Goal: Information Seeking & Learning: Learn about a topic

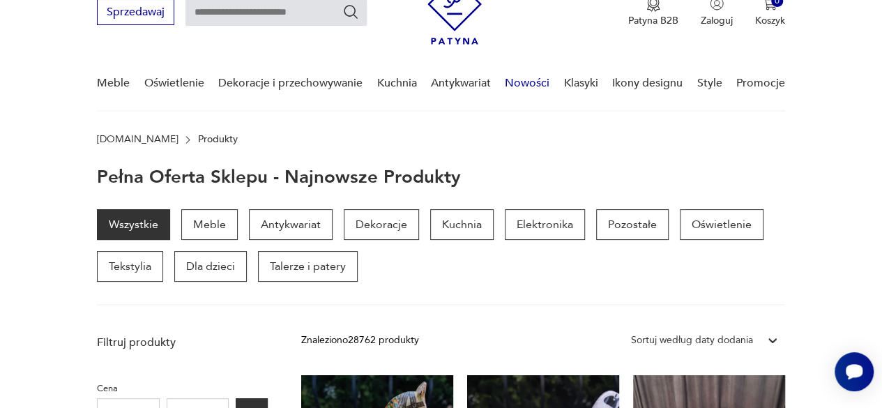
click at [541, 87] on link "Nowości" at bounding box center [527, 83] width 45 height 54
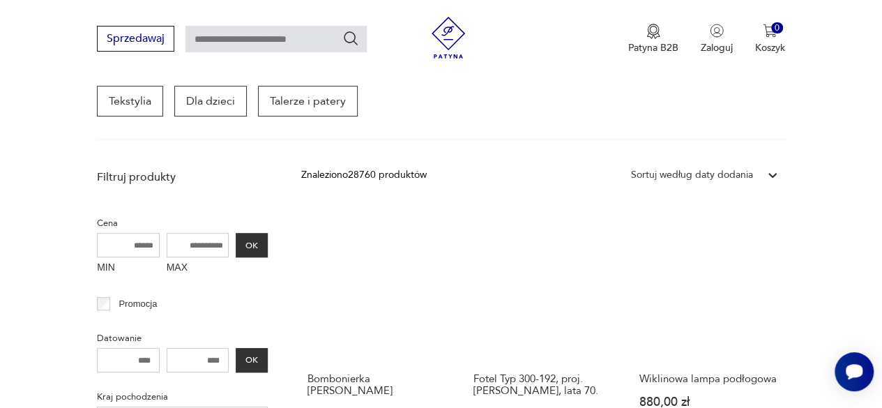
scroll to position [250, 0]
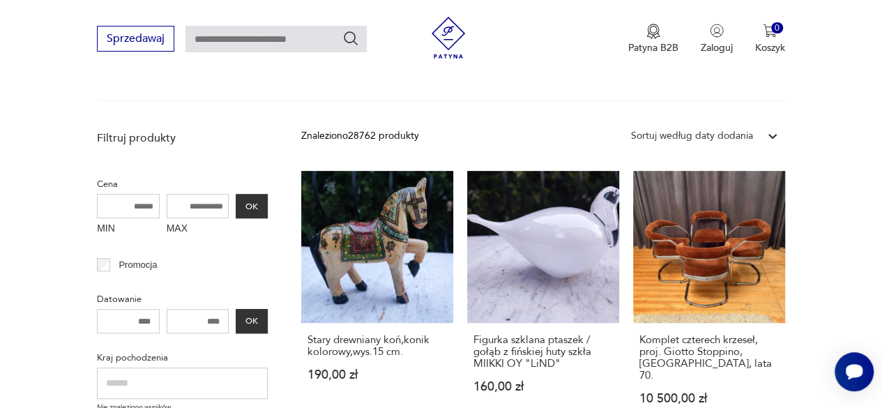
scroll to position [342, 0]
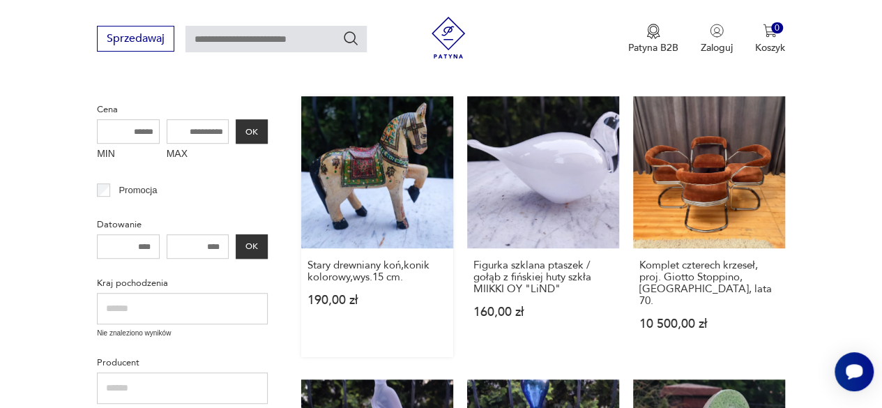
click at [370, 161] on link "Stary drewniany koń,konik kolorowy,wys.15 cm. 190,00 zł" at bounding box center [377, 226] width 152 height 261
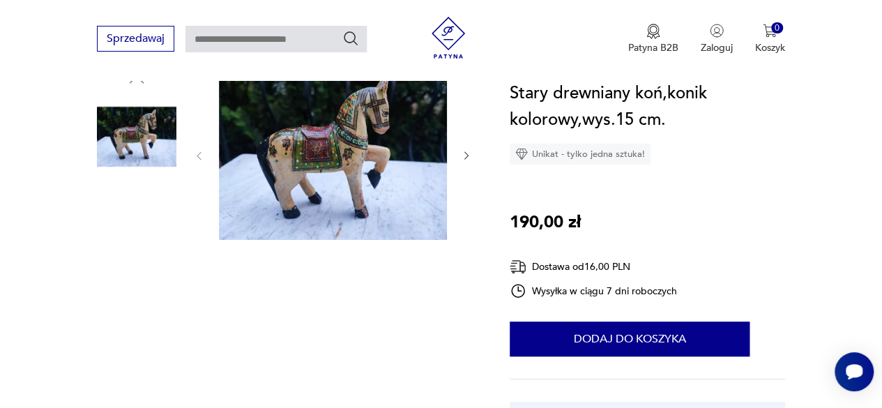
scroll to position [139, 0]
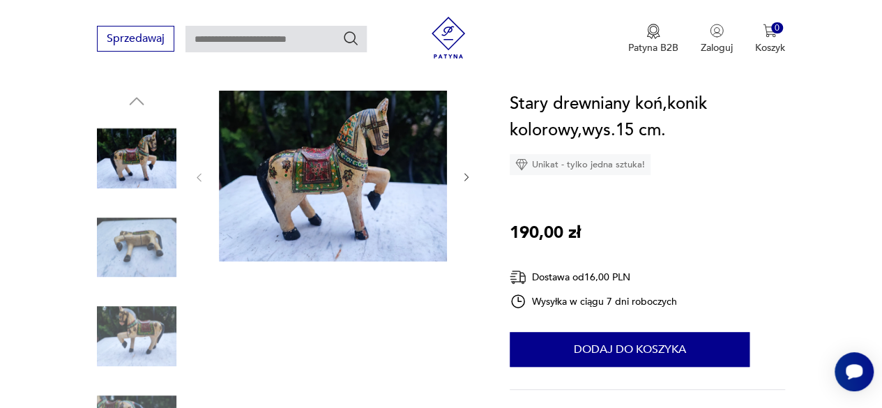
click at [383, 218] on img at bounding box center [333, 176] width 228 height 171
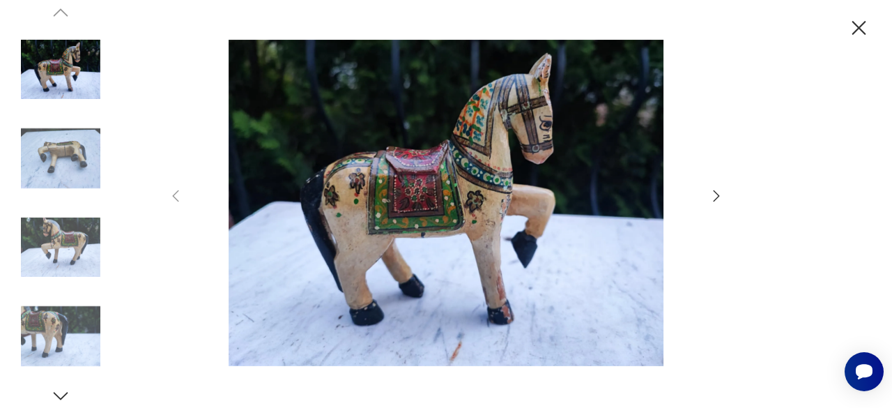
click at [713, 196] on icon "button" at bounding box center [716, 196] width 17 height 17
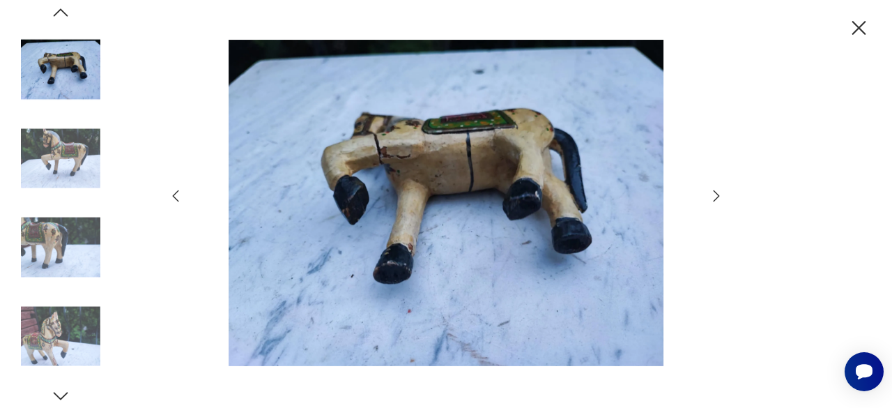
click at [713, 196] on icon "button" at bounding box center [716, 196] width 17 height 17
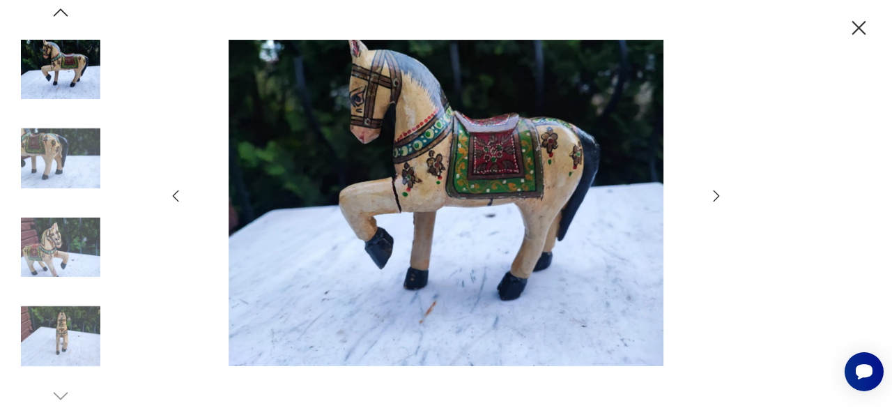
click at [713, 196] on icon "button" at bounding box center [716, 196] width 17 height 17
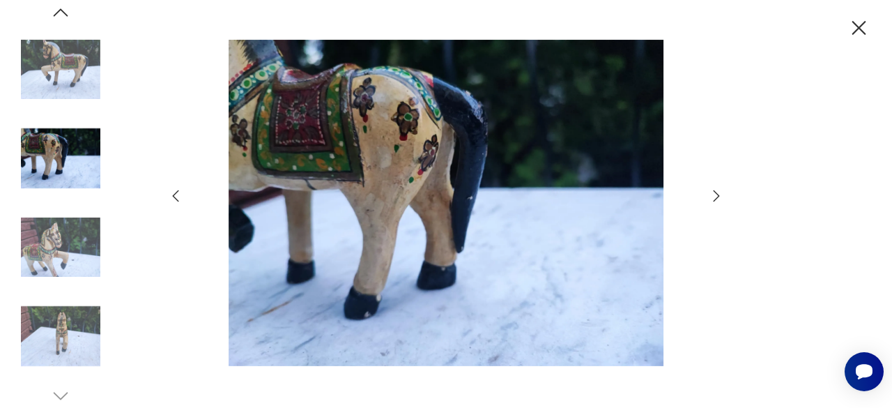
click at [713, 196] on icon "button" at bounding box center [716, 196] width 17 height 17
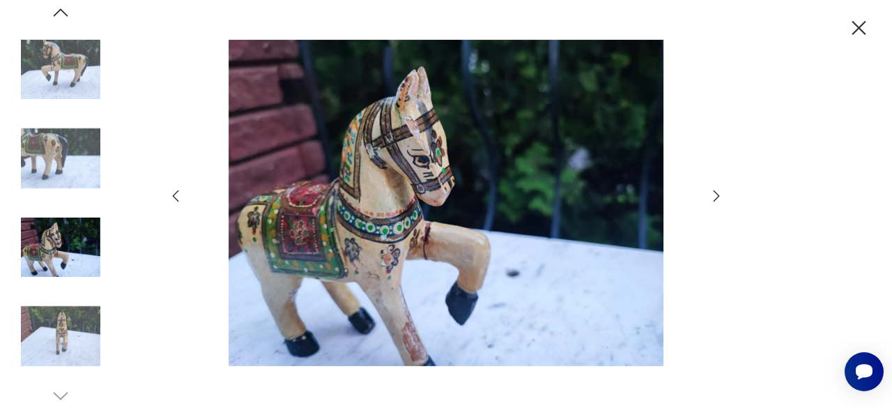
click at [713, 196] on icon "button" at bounding box center [716, 196] width 17 height 17
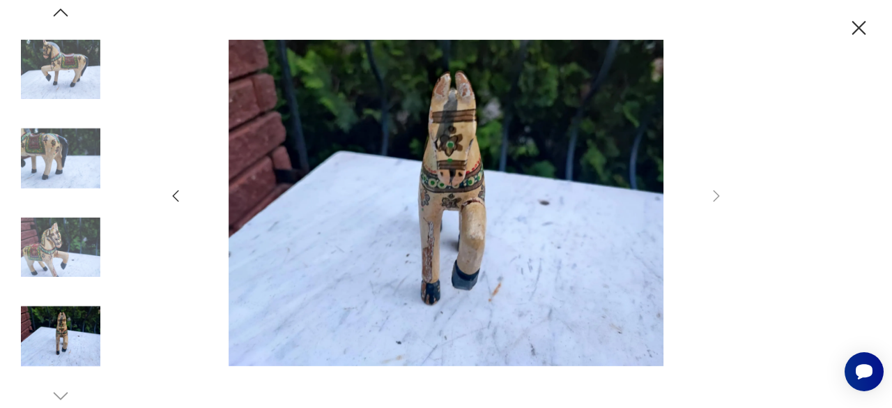
click at [173, 192] on icon "button" at bounding box center [175, 196] width 17 height 17
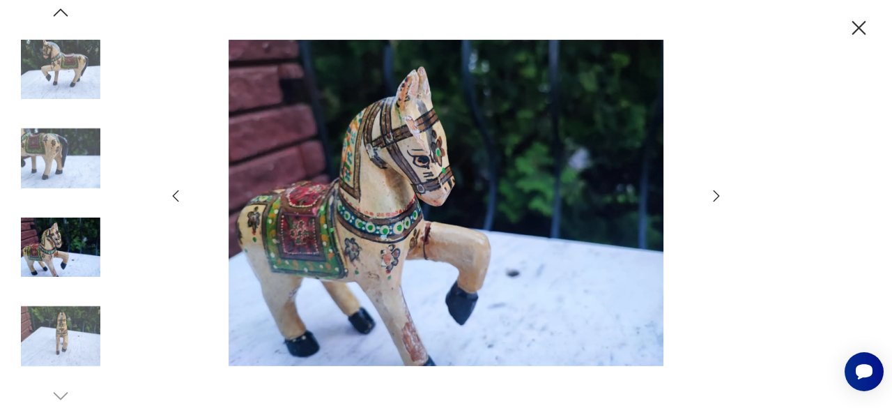
click at [712, 194] on icon "button" at bounding box center [716, 196] width 17 height 17
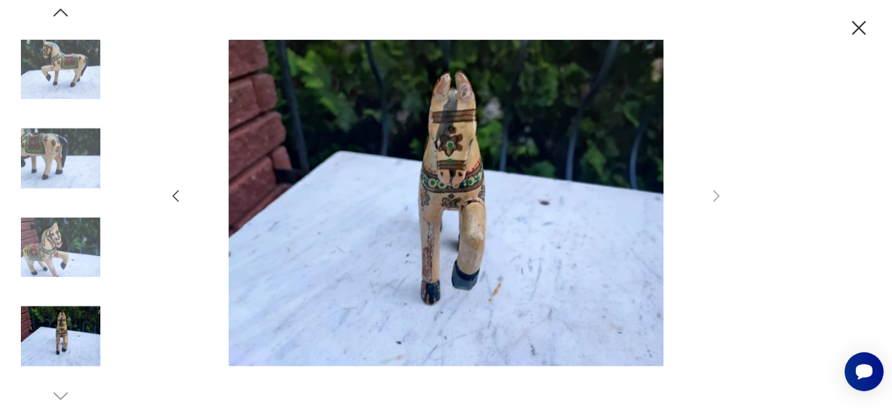
click at [858, 30] on icon "button" at bounding box center [859, 28] width 24 height 24
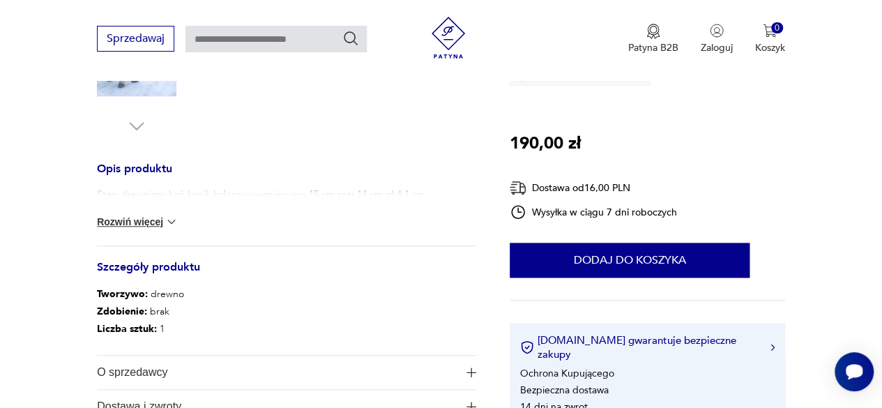
scroll to position [558, 0]
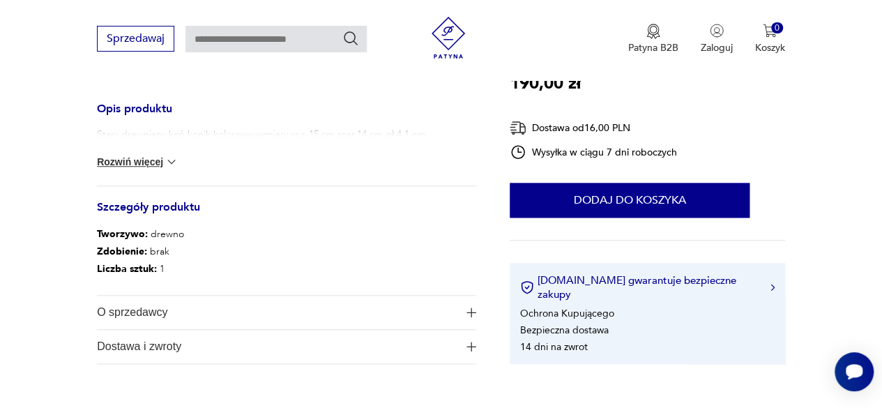
click at [97, 159] on button "Rozwiń więcej" at bounding box center [137, 162] width 81 height 14
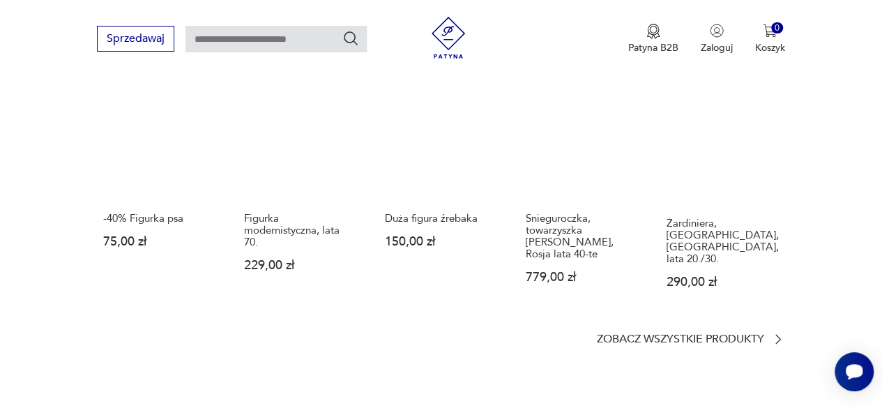
scroll to position [976, 0]
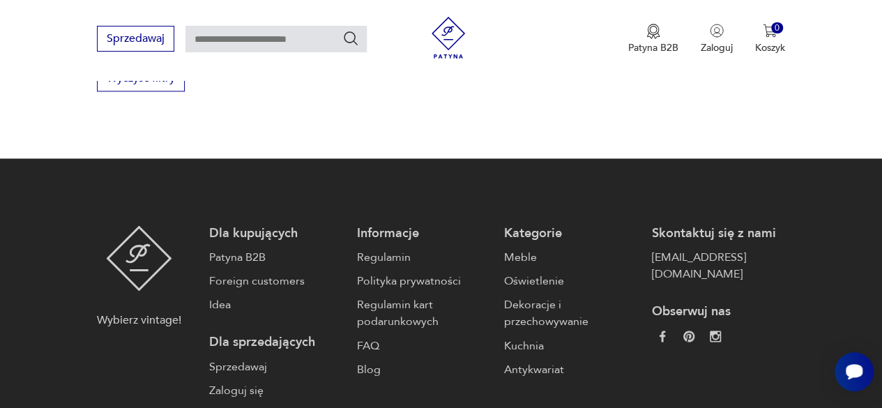
scroll to position [340, 0]
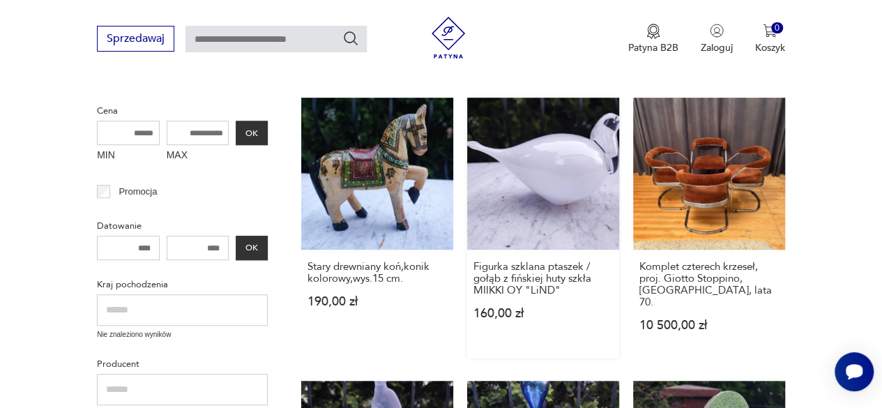
click at [575, 182] on link "Figurka szklana ptaszek / gołąb z fińskiej huty szkła MIIKKI OY "LiND" 160,00 zł" at bounding box center [543, 228] width 152 height 261
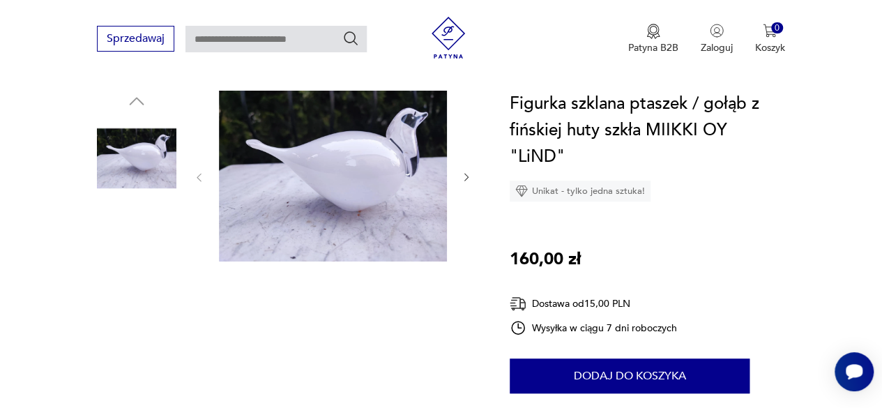
scroll to position [209, 0]
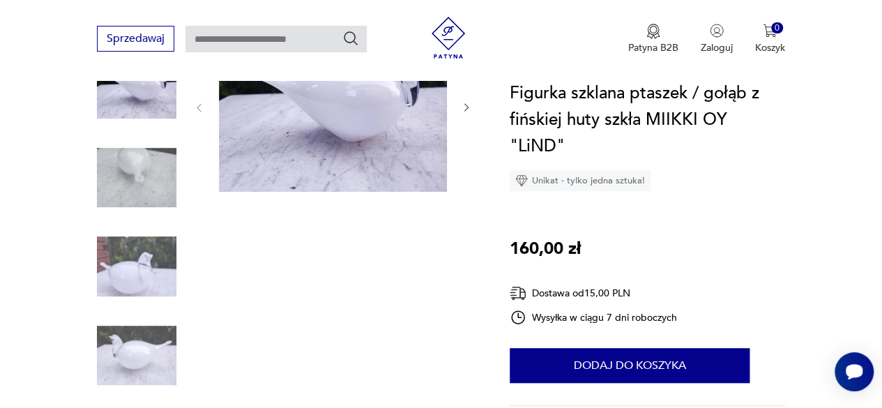
click at [125, 260] on img at bounding box center [136, 266] width 79 height 79
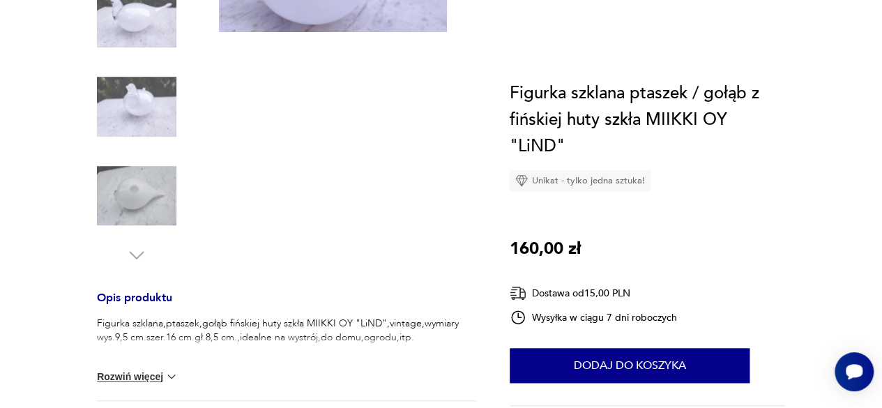
scroll to position [418, 0]
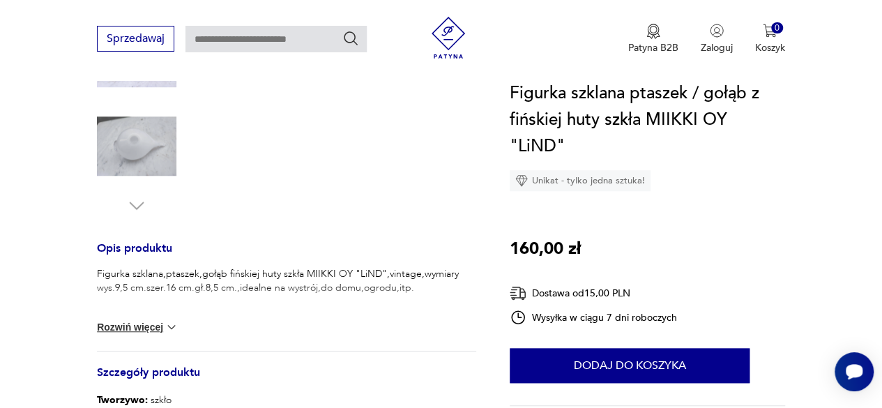
click at [149, 323] on button "Rozwiń więcej" at bounding box center [137, 327] width 81 height 14
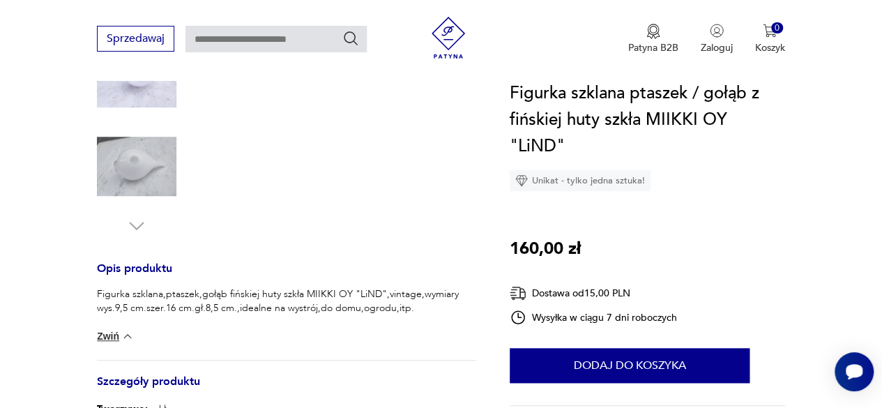
scroll to position [209, 0]
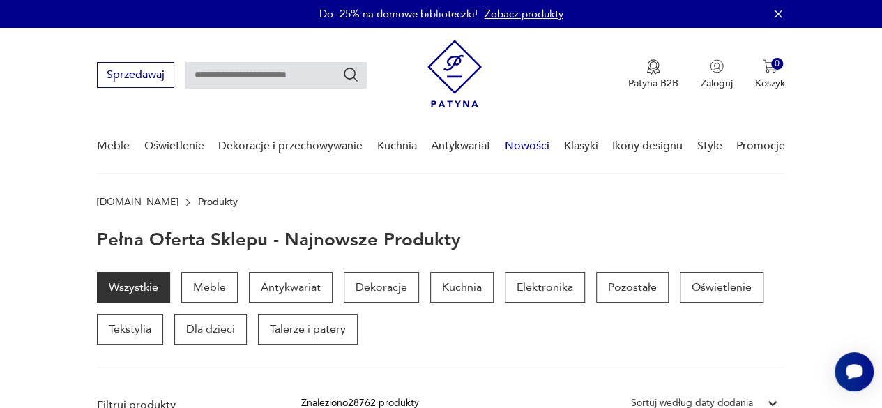
click at [514, 144] on link "Nowości" at bounding box center [527, 146] width 45 height 54
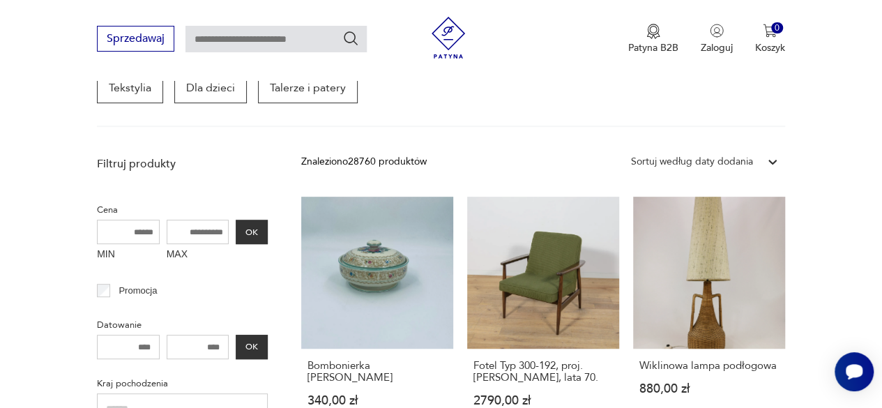
scroll to position [319, 0]
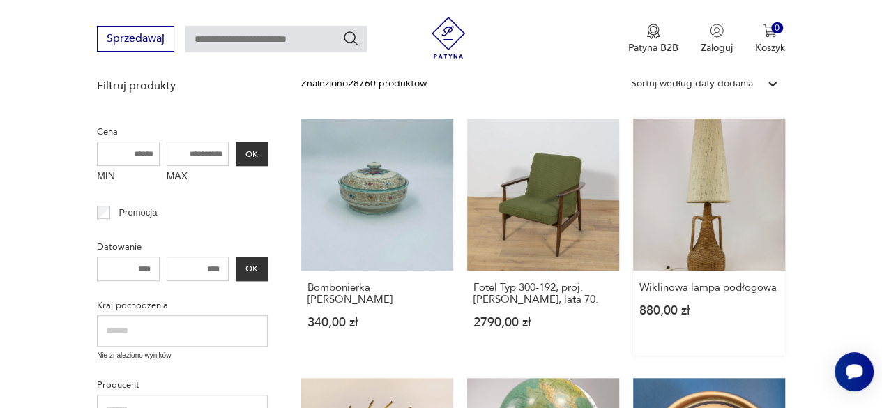
click at [749, 195] on link "Wiklinowa lampa podłogowa 880,00 zł" at bounding box center [709, 236] width 152 height 237
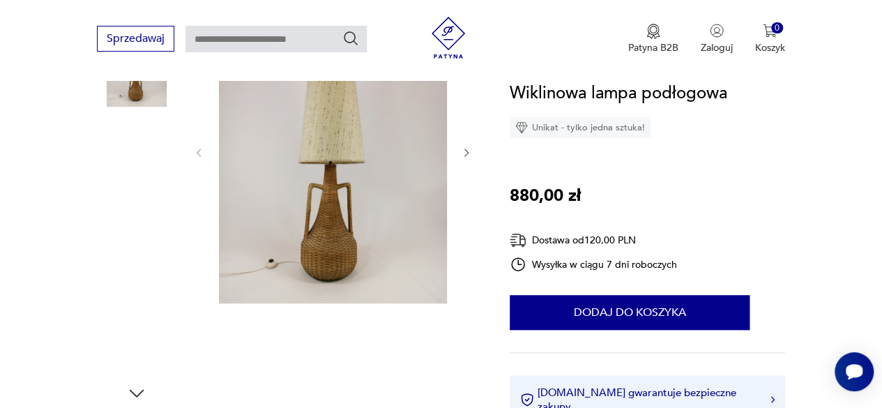
scroll to position [209, 0]
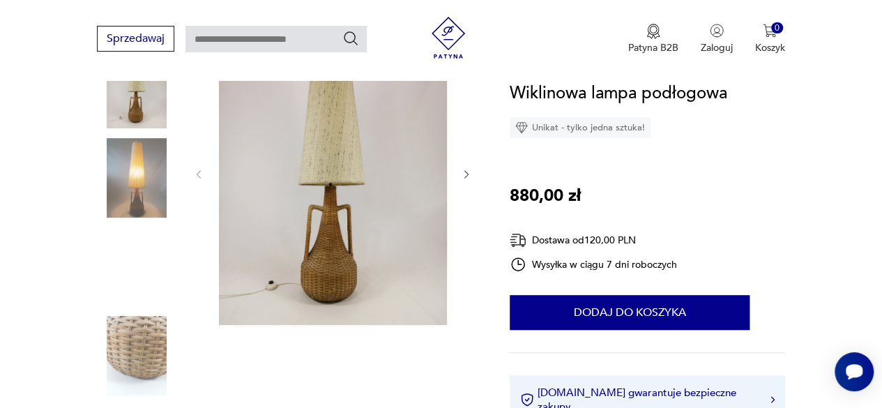
click at [139, 100] on img at bounding box center [136, 88] width 79 height 79
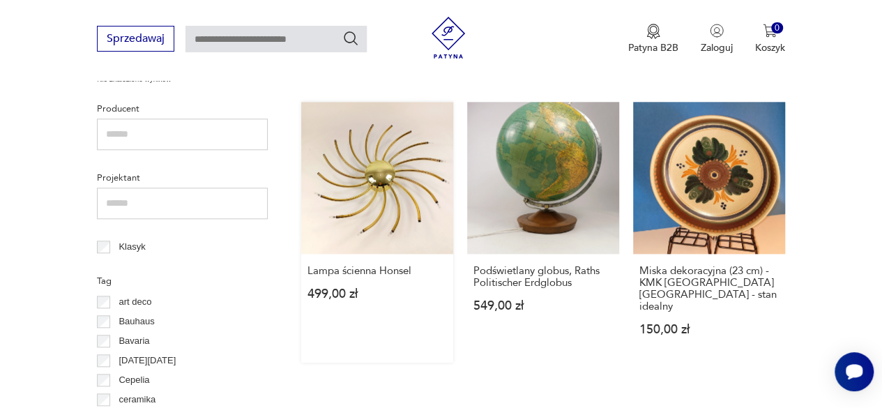
scroll to position [617, 0]
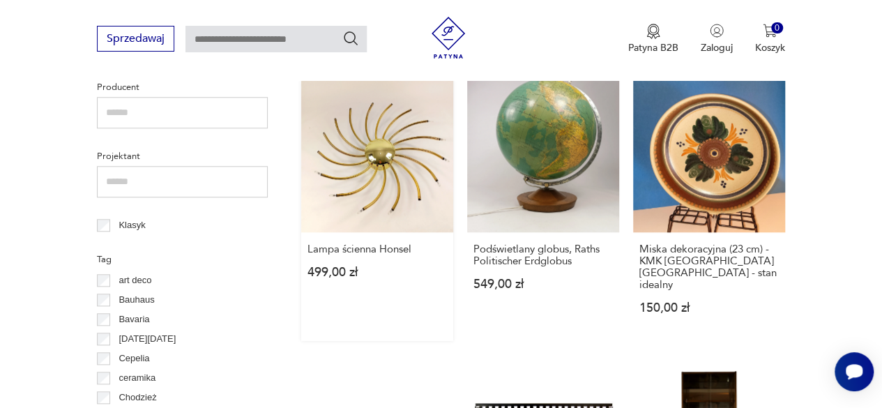
click at [397, 164] on link "Lampa ścienna Honsel 499,00 zł" at bounding box center [377, 210] width 152 height 261
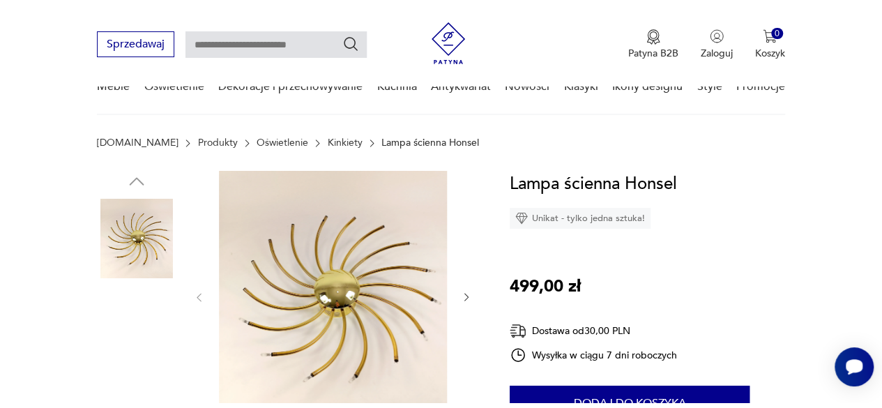
scroll to position [279, 0]
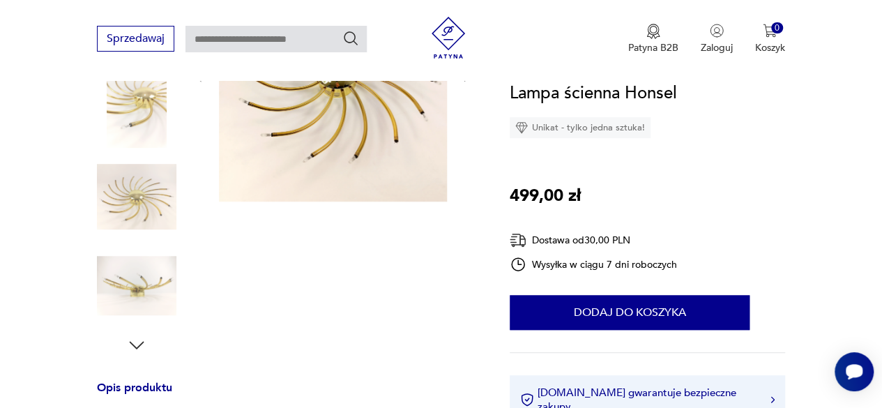
click at [131, 342] on icon "button" at bounding box center [137, 345] width 15 height 8
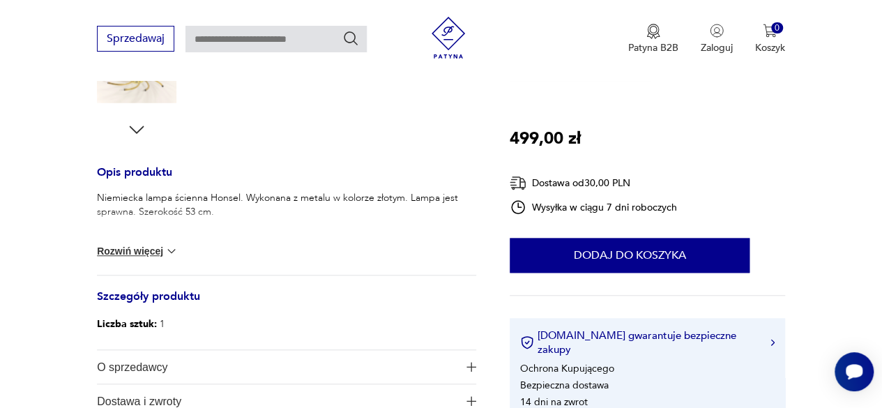
scroll to position [514, 0]
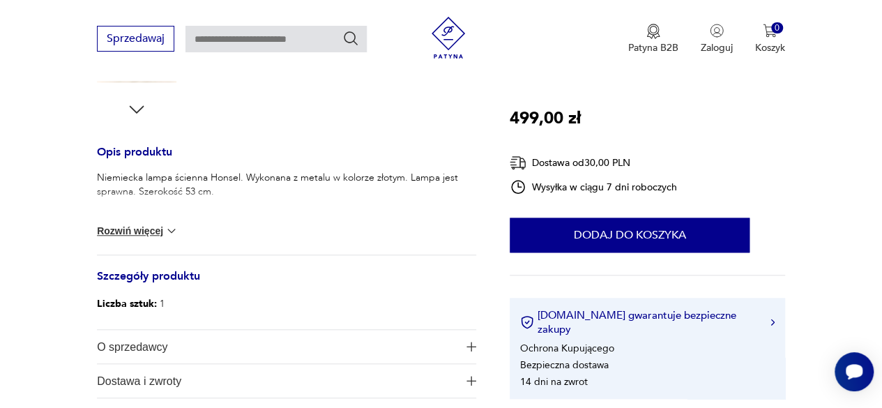
click at [160, 235] on button "Rozwiń więcej" at bounding box center [137, 231] width 81 height 14
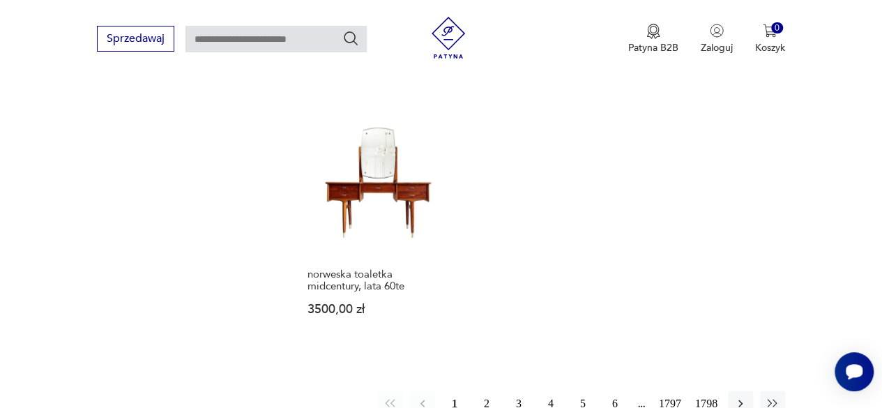
scroll to position [1769, 0]
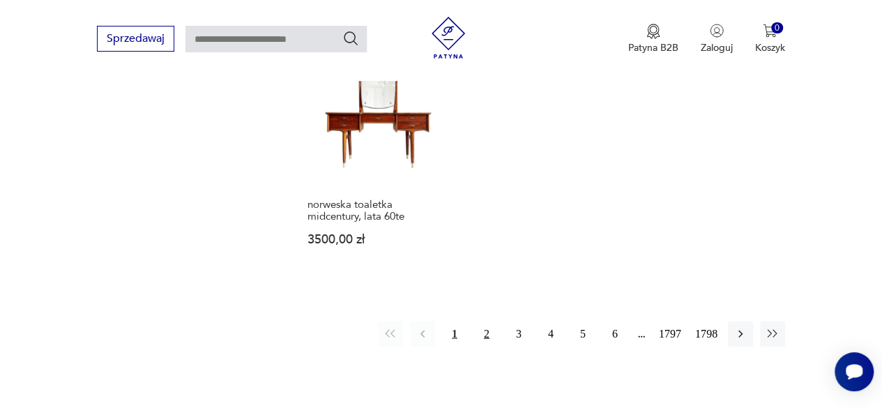
click at [484, 321] on button "2" at bounding box center [486, 333] width 25 height 25
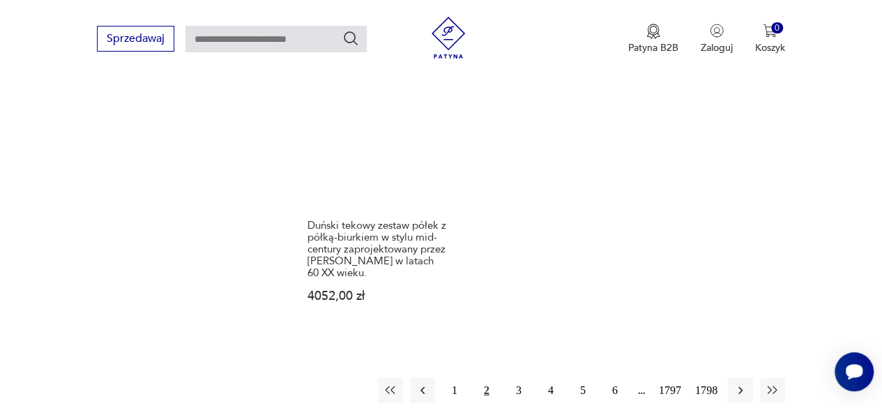
scroll to position [1853, 0]
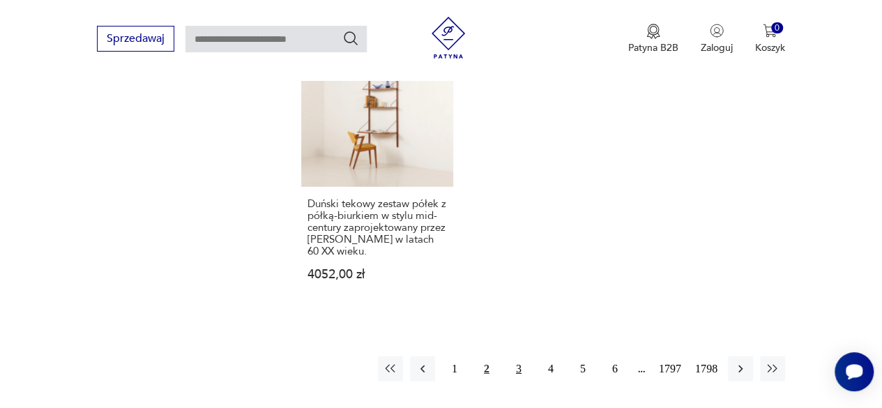
click at [516, 356] on button "3" at bounding box center [518, 368] width 25 height 25
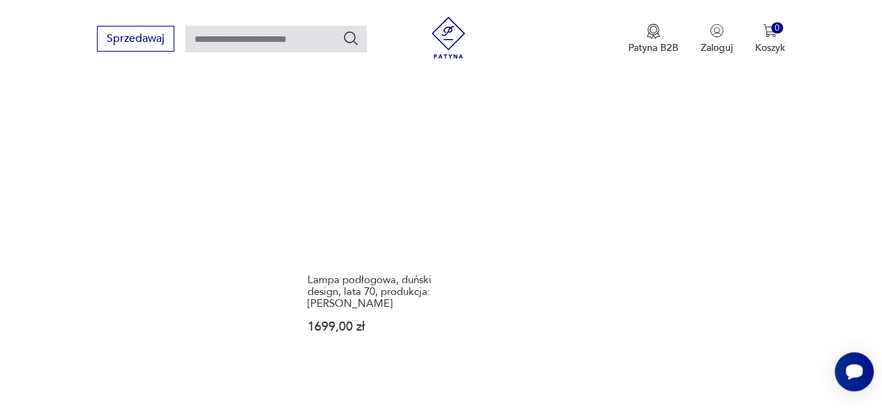
scroll to position [1853, 0]
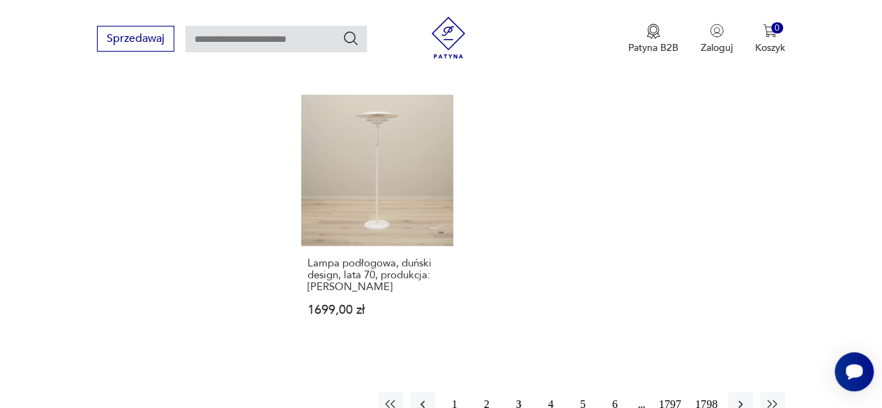
click at [552, 392] on button "4" at bounding box center [550, 404] width 25 height 25
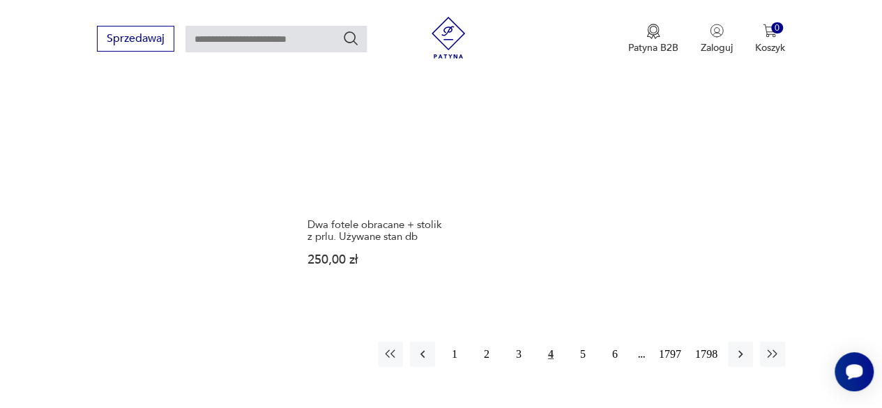
scroll to position [1853, 0]
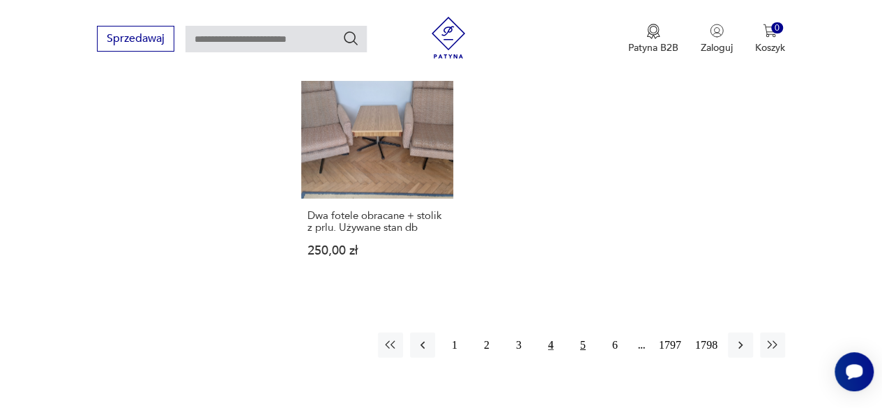
click at [583, 332] on button "5" at bounding box center [582, 344] width 25 height 25
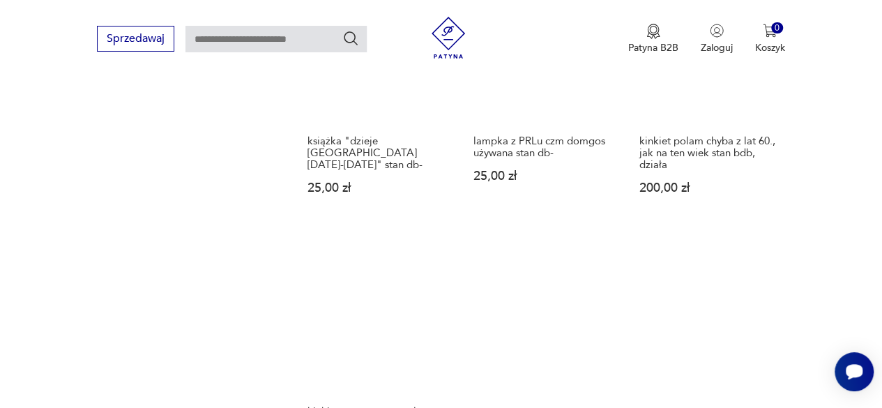
scroll to position [1783, 0]
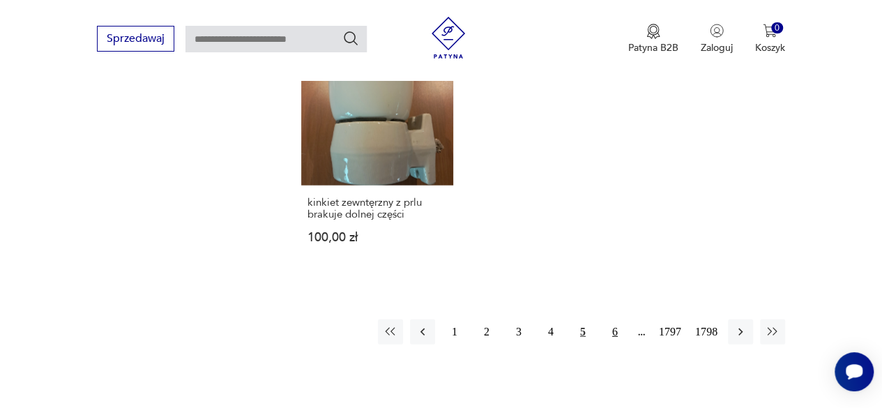
click at [611, 319] on button "6" at bounding box center [614, 331] width 25 height 25
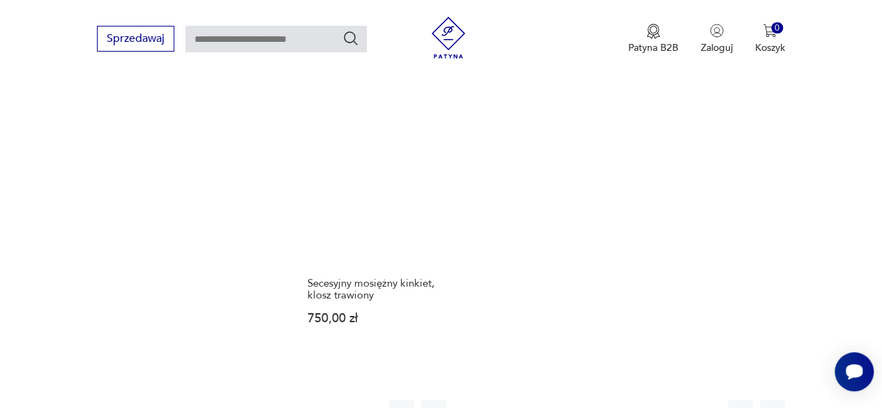
scroll to position [1783, 0]
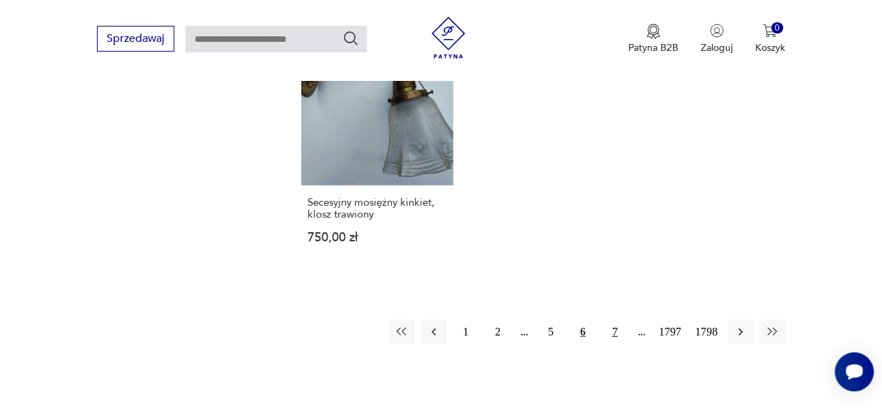
click at [612, 319] on button "7" at bounding box center [614, 331] width 25 height 25
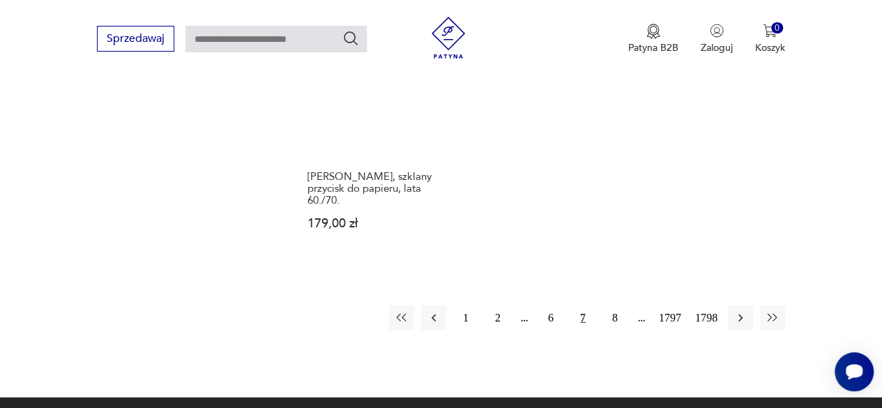
scroll to position [1783, 0]
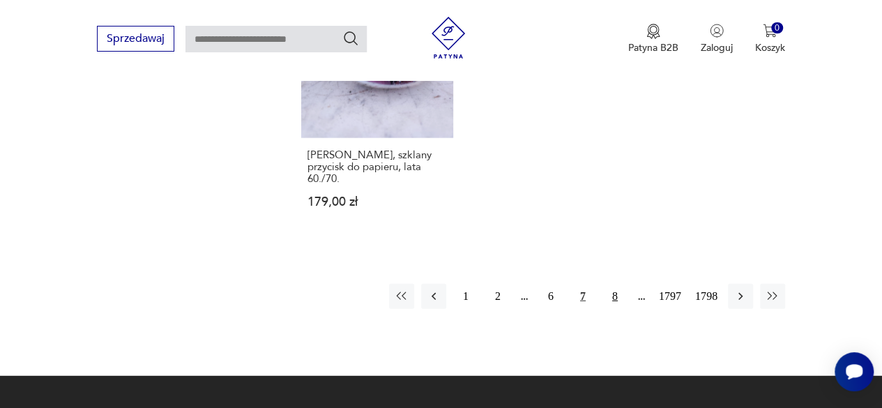
click at [619, 284] on button "8" at bounding box center [614, 296] width 25 height 25
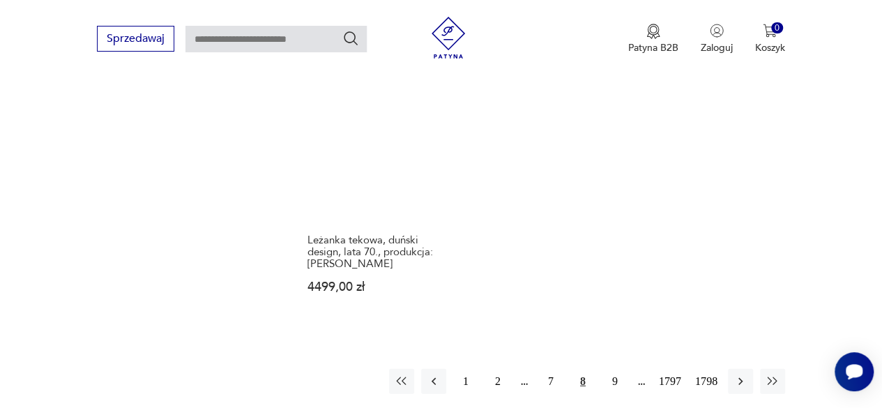
scroll to position [1783, 0]
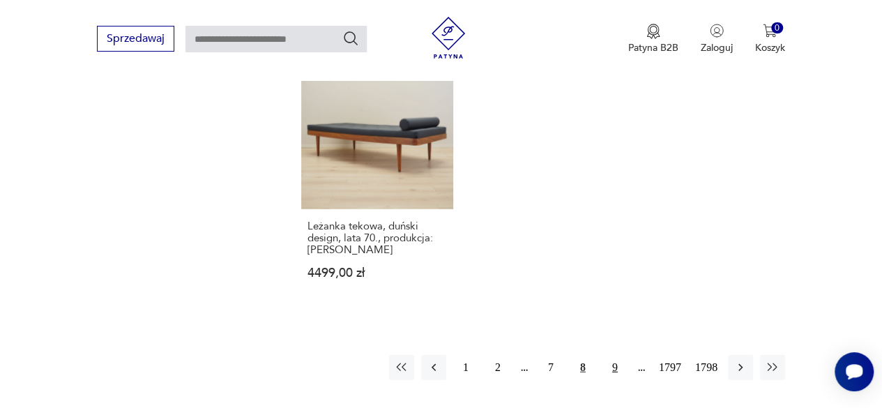
click at [615, 355] on button "9" at bounding box center [614, 367] width 25 height 25
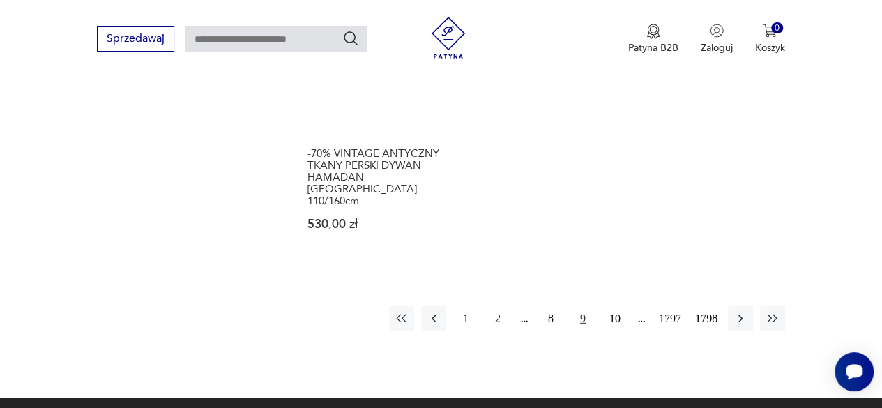
scroll to position [1853, 0]
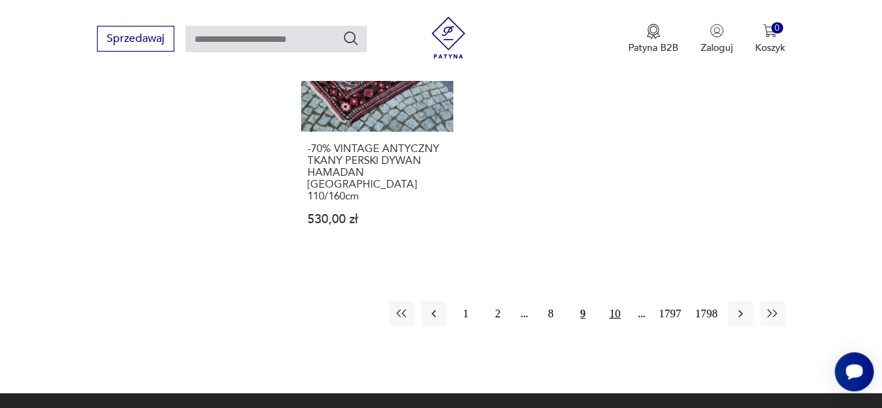
click at [609, 301] on button "10" at bounding box center [614, 313] width 25 height 25
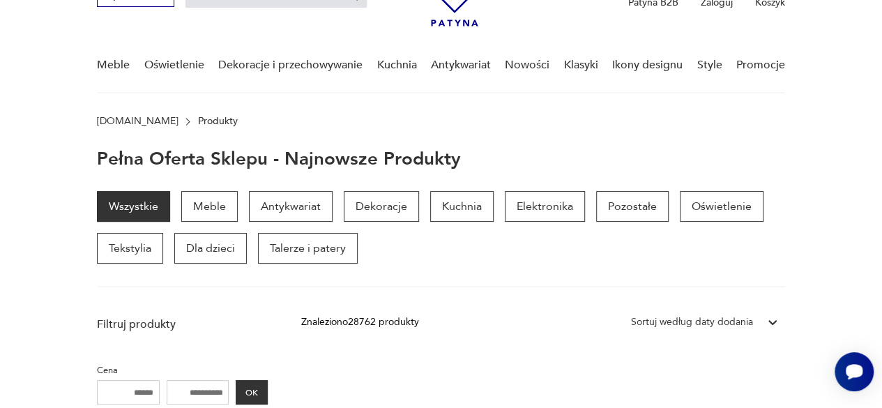
scroll to position [59, 0]
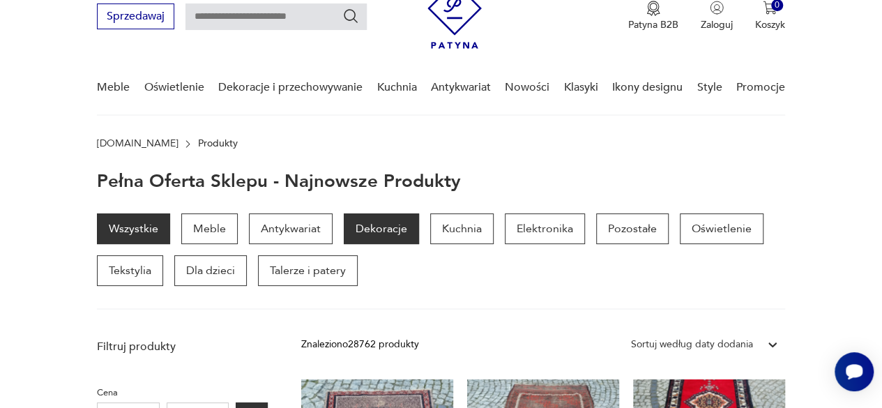
click at [367, 224] on p "Dekoracje" at bounding box center [381, 228] width 75 height 31
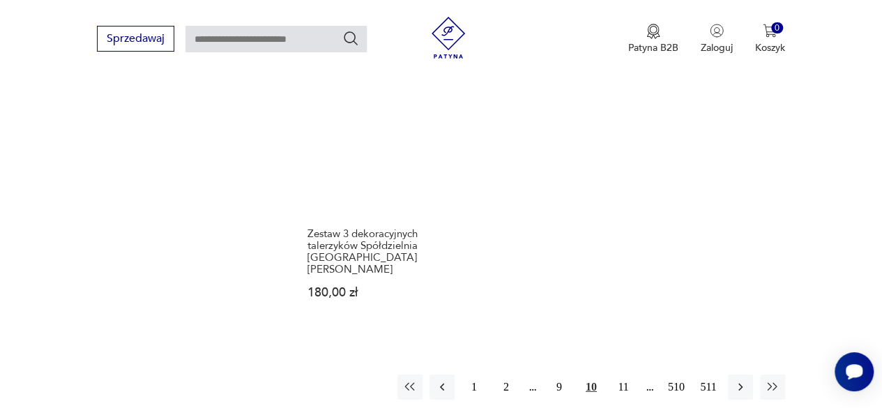
scroll to position [2020, 0]
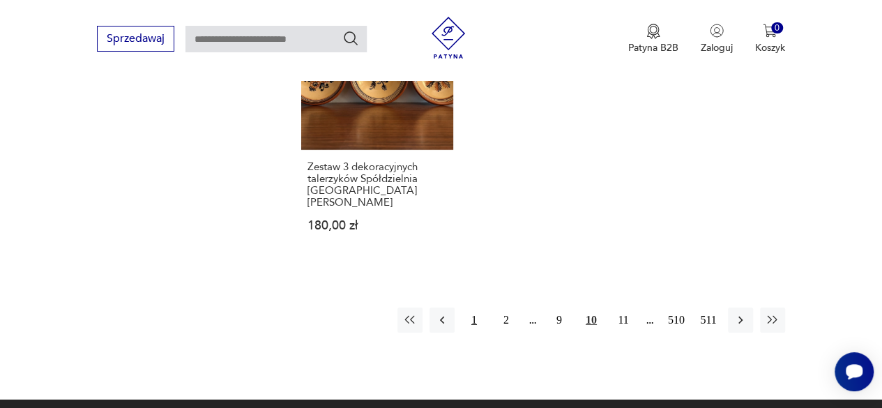
click at [473, 307] on button "1" at bounding box center [473, 319] width 25 height 25
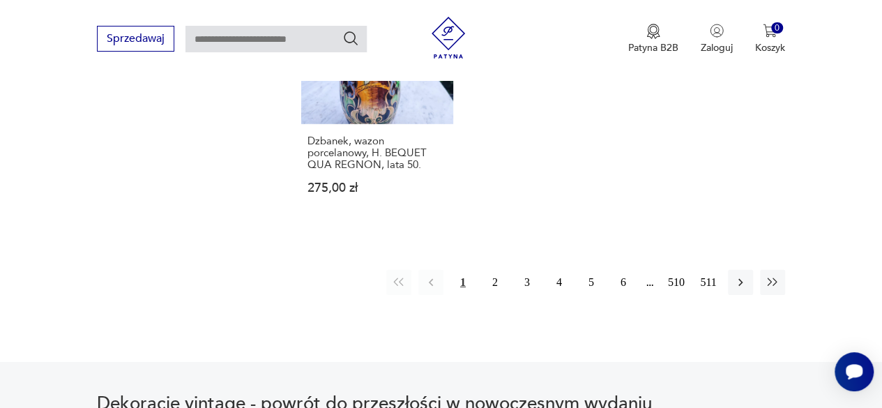
scroll to position [2042, 0]
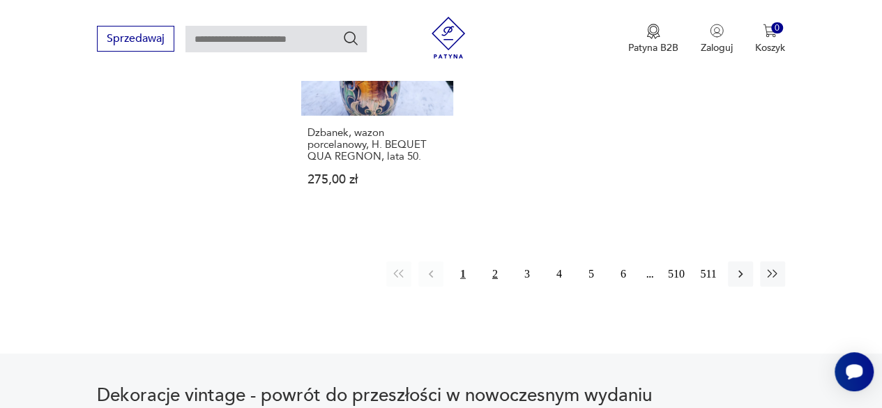
click at [496, 261] on button "2" at bounding box center [494, 273] width 25 height 25
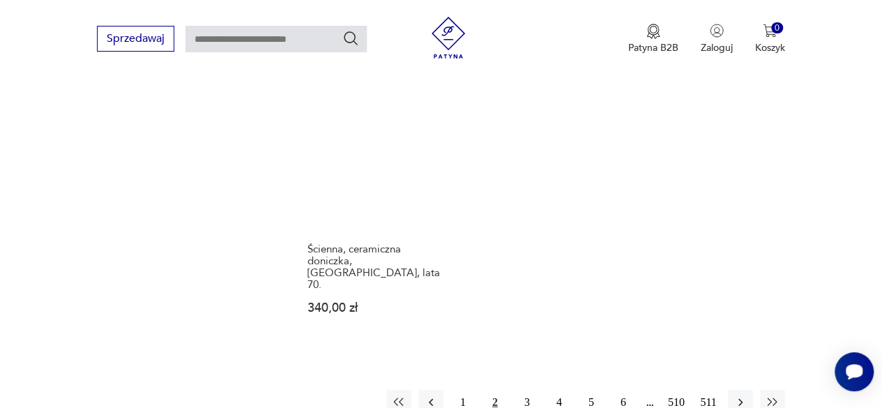
scroll to position [1973, 0]
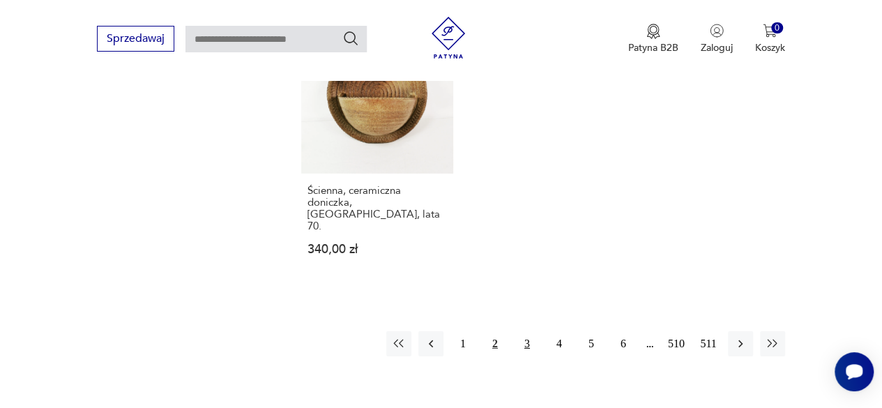
click at [531, 331] on button "3" at bounding box center [526, 343] width 25 height 25
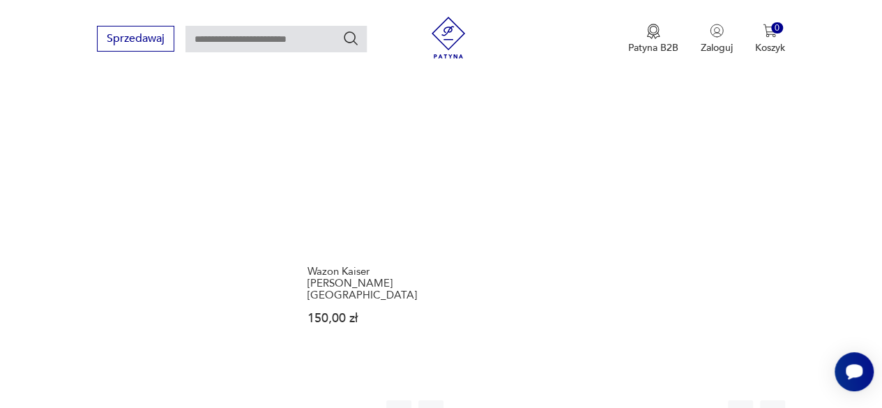
scroll to position [1973, 0]
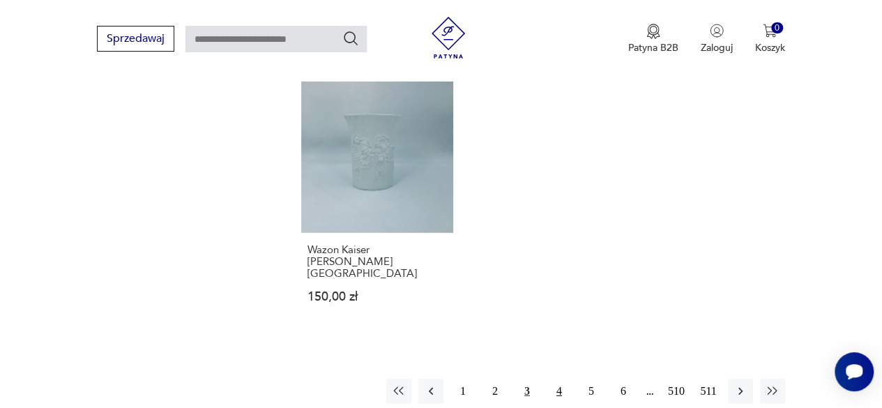
click at [557, 378] on button "4" at bounding box center [558, 390] width 25 height 25
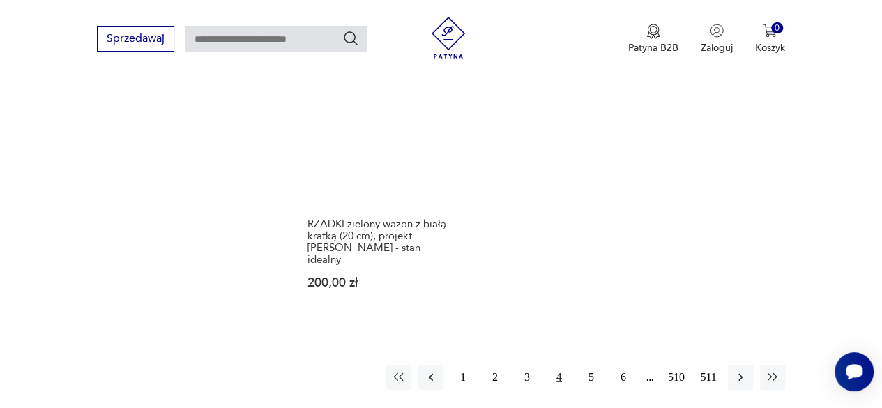
scroll to position [1973, 0]
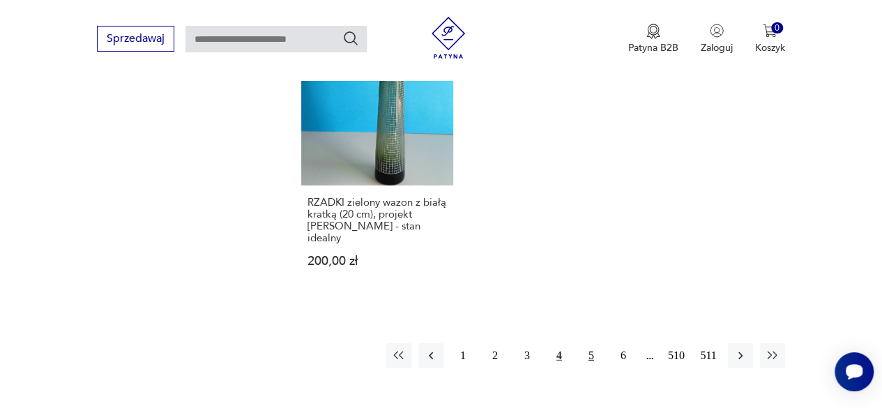
click at [593, 343] on button "5" at bounding box center [591, 355] width 25 height 25
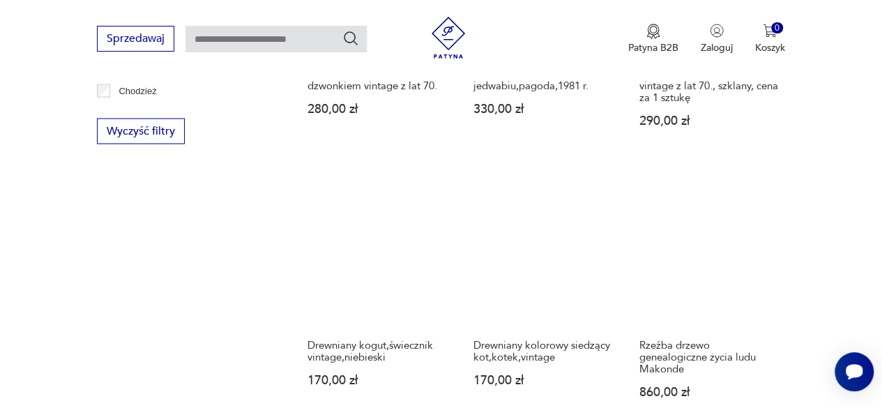
scroll to position [1345, 0]
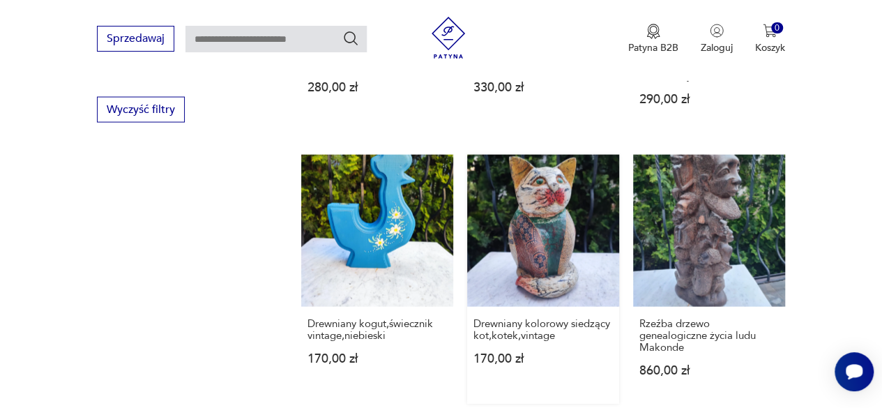
click at [546, 223] on link "Drewniany kolorowy siedzący kot,kotek,vintage 170,00 zł" at bounding box center [543, 279] width 152 height 249
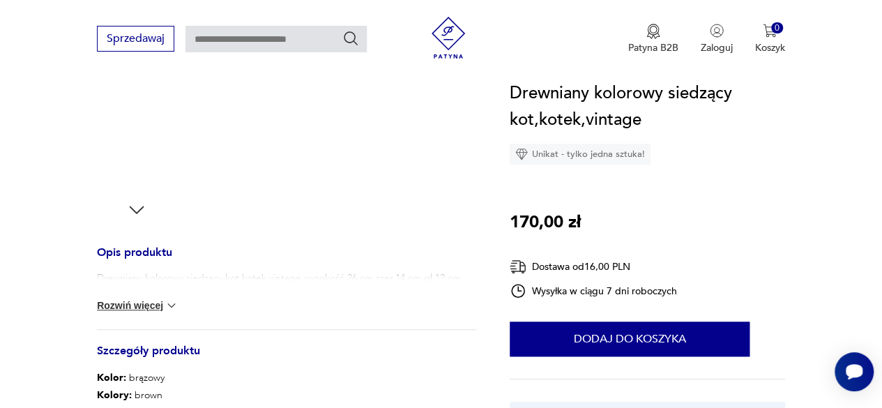
scroll to position [488, 0]
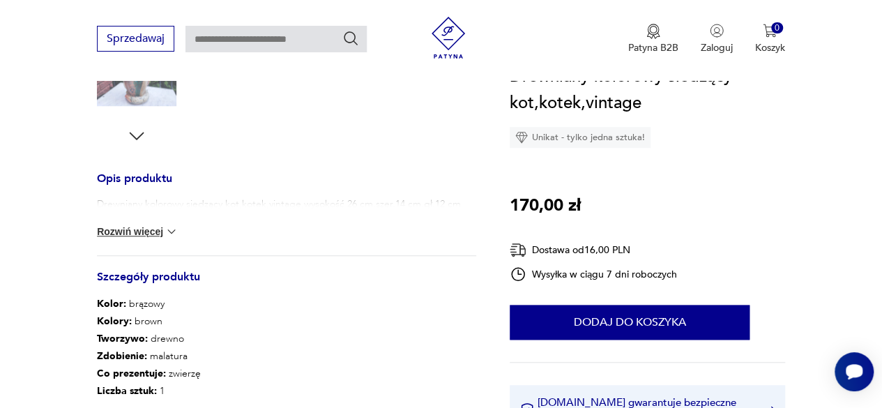
click at [137, 232] on button "Rozwiń więcej" at bounding box center [137, 231] width 81 height 14
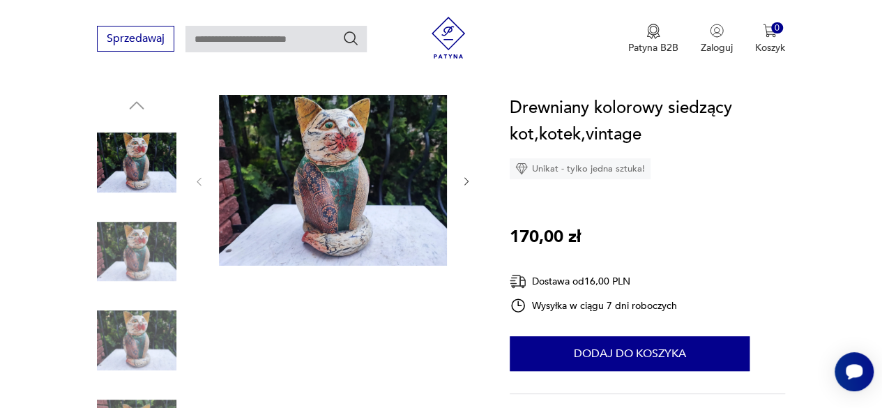
scroll to position [139, 0]
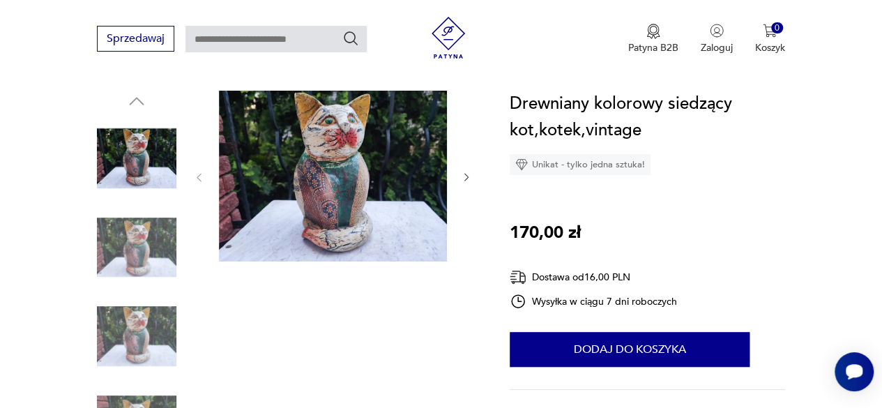
click at [363, 204] on img at bounding box center [333, 176] width 228 height 171
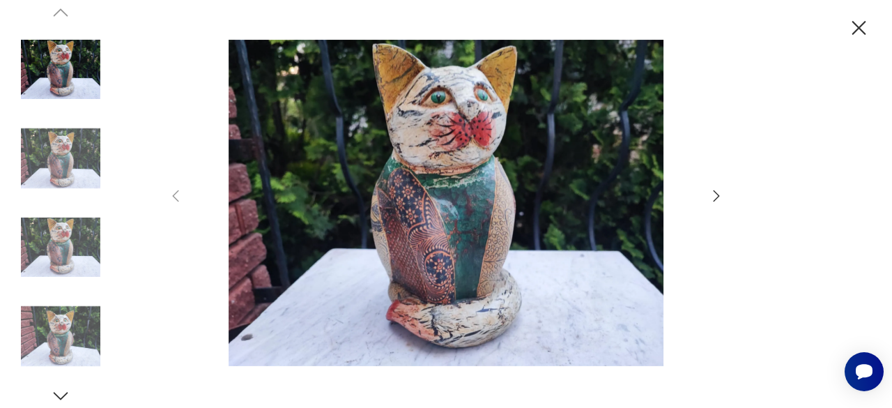
click at [718, 192] on icon "button" at bounding box center [716, 196] width 17 height 17
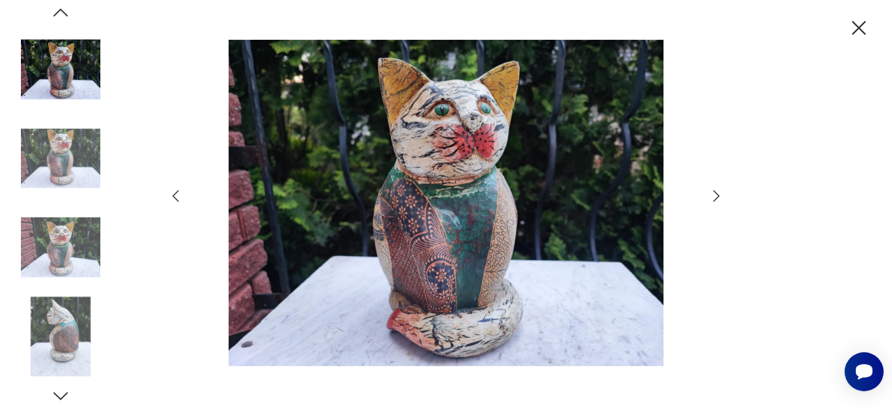
click at [718, 192] on icon "button" at bounding box center [716, 196] width 17 height 17
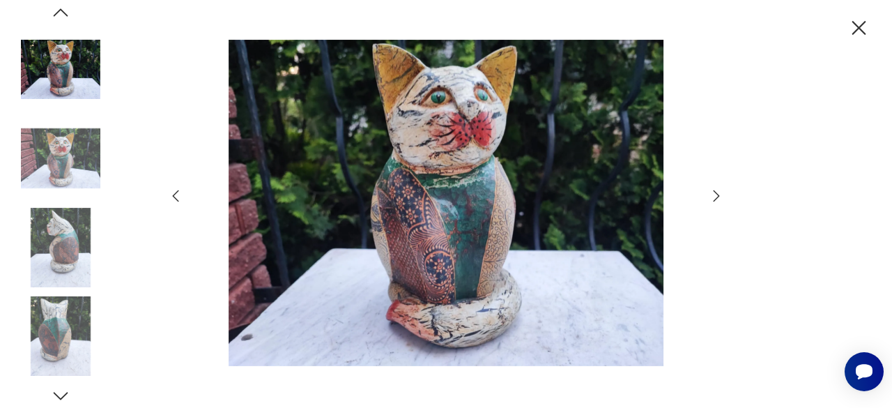
click at [718, 192] on icon "button" at bounding box center [716, 196] width 17 height 17
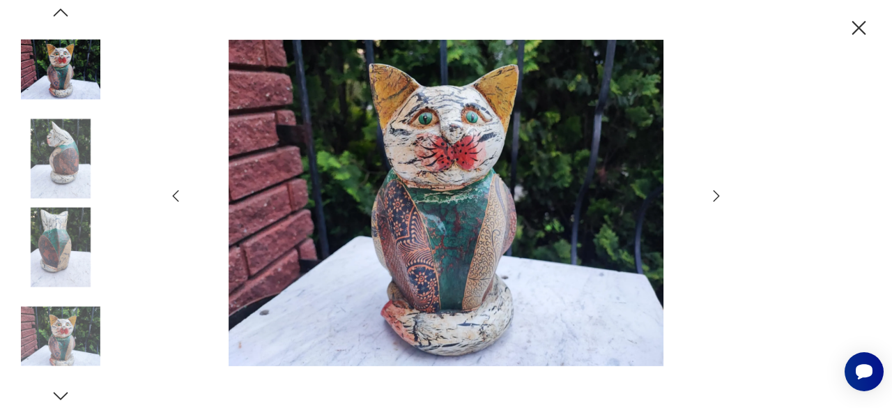
click at [718, 192] on icon "button" at bounding box center [716, 196] width 17 height 17
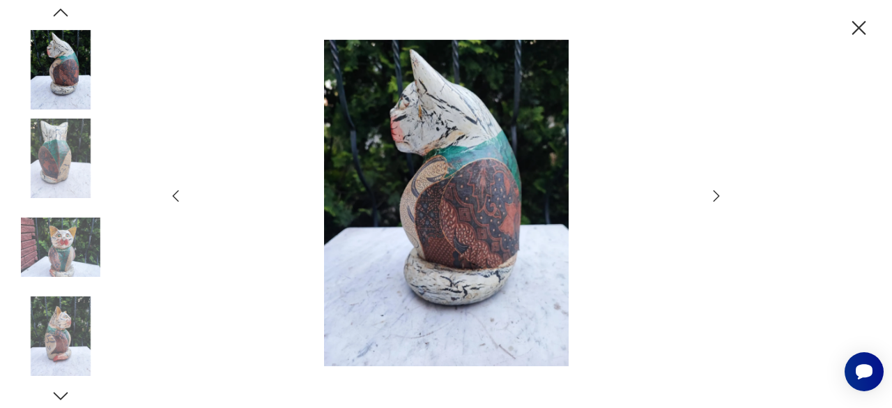
click at [718, 192] on icon "button" at bounding box center [716, 196] width 17 height 17
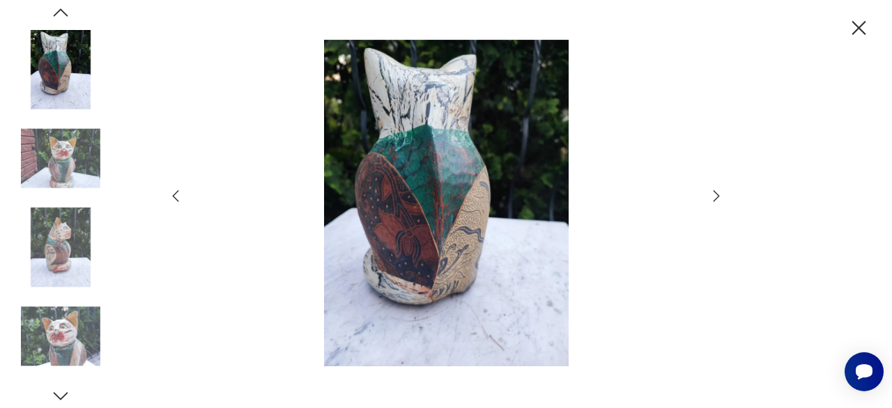
click at [718, 192] on icon "button" at bounding box center [716, 196] width 17 height 17
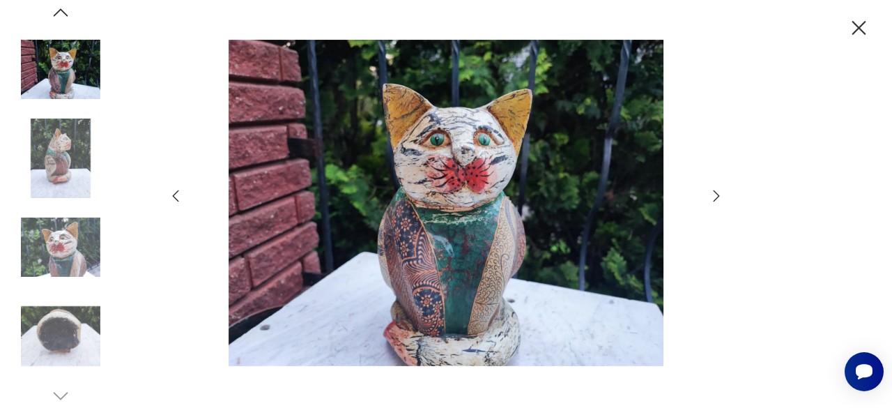
click at [718, 192] on icon "button" at bounding box center [716, 196] width 17 height 17
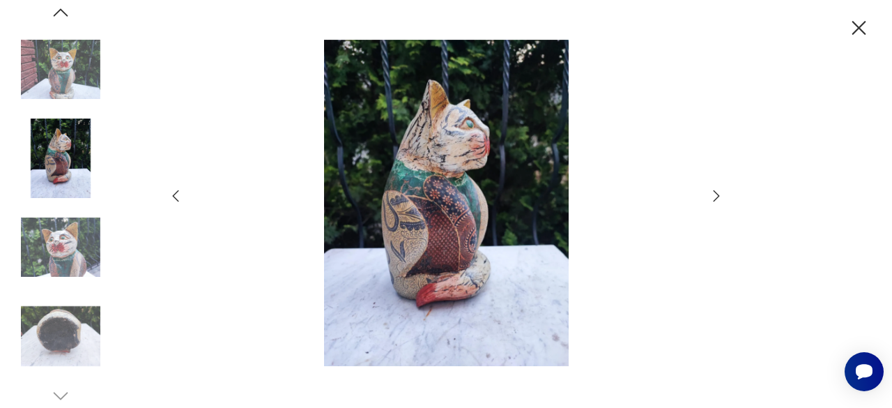
click at [718, 192] on icon "button" at bounding box center [716, 196] width 17 height 17
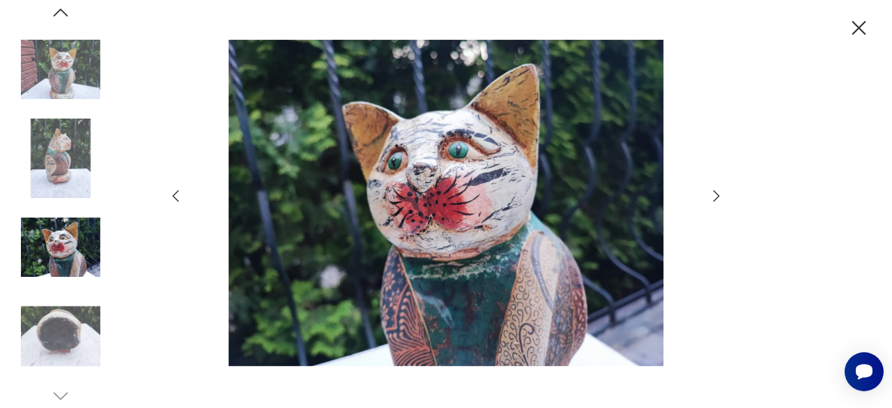
click at [718, 192] on icon "button" at bounding box center [716, 196] width 17 height 17
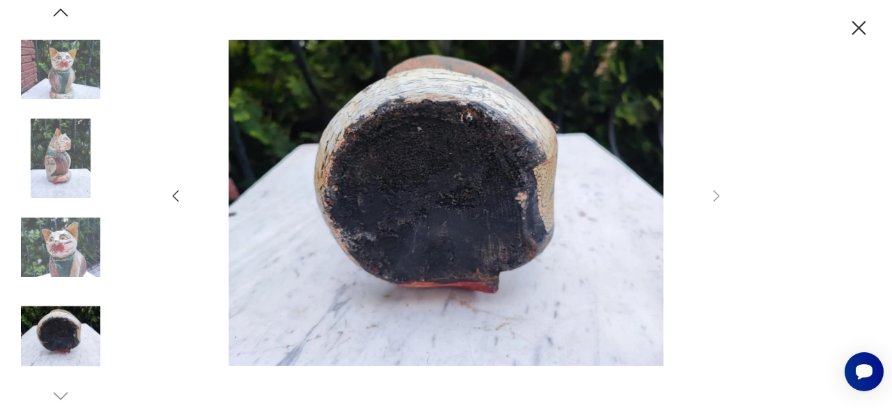
click at [817, 140] on div at bounding box center [446, 204] width 892 height 408
click at [862, 29] on icon "button" at bounding box center [859, 28] width 24 height 24
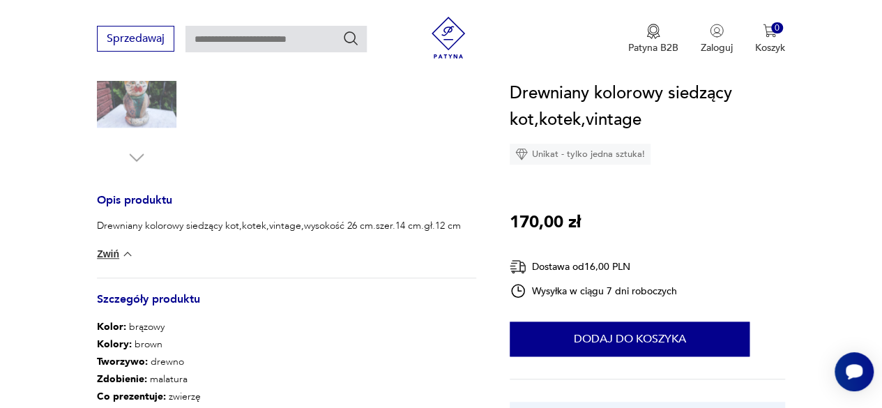
scroll to position [488, 0]
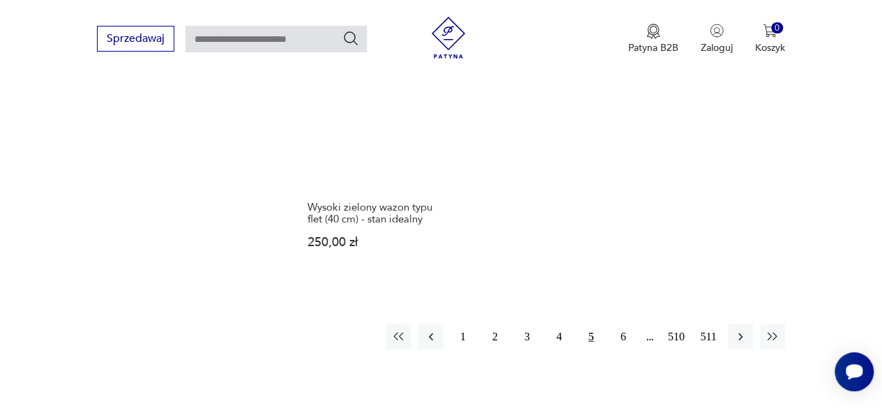
scroll to position [2021, 0]
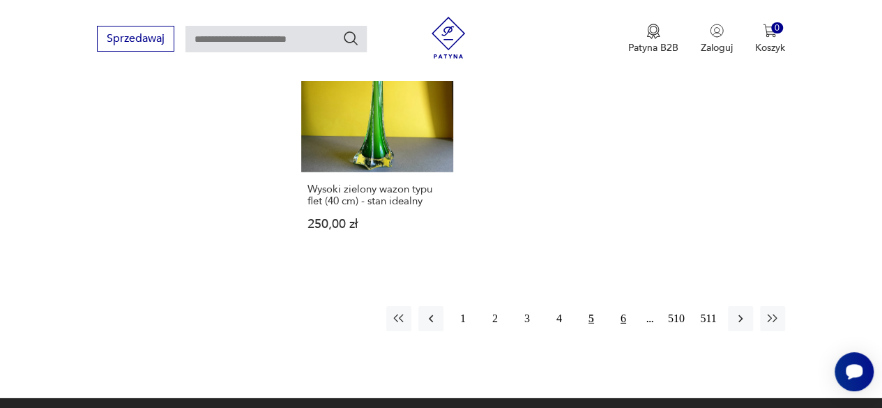
click at [627, 306] on button "6" at bounding box center [623, 318] width 25 height 25
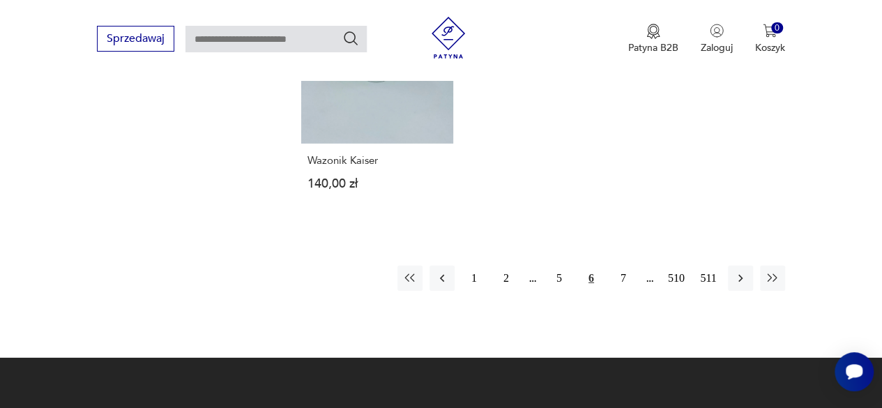
scroll to position [2042, 0]
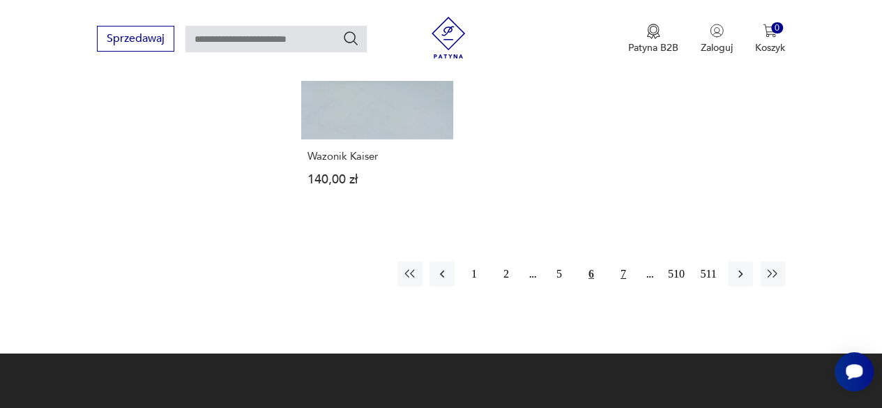
click at [624, 261] on button "7" at bounding box center [623, 273] width 25 height 25
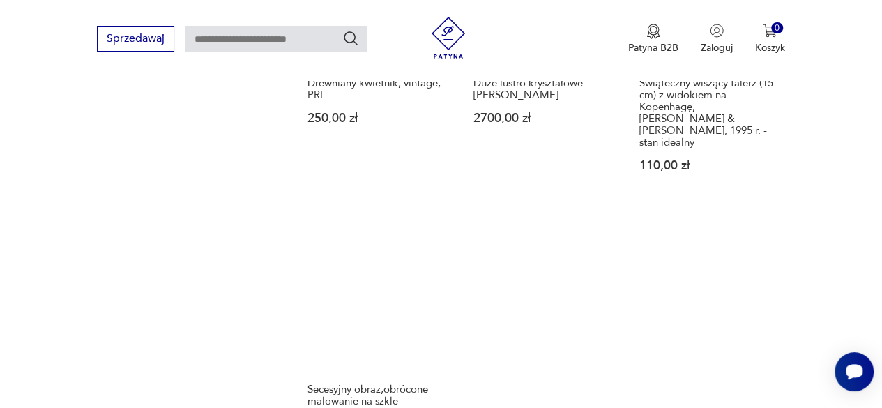
scroll to position [2042, 0]
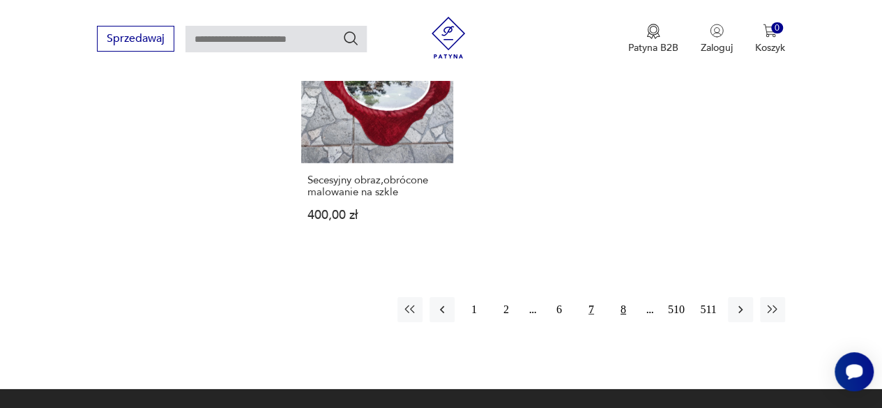
click at [622, 297] on button "8" at bounding box center [623, 309] width 25 height 25
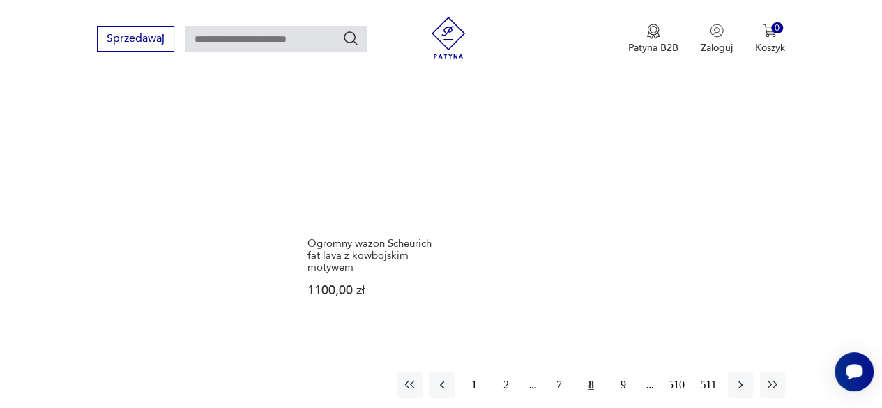
scroll to position [1973, 0]
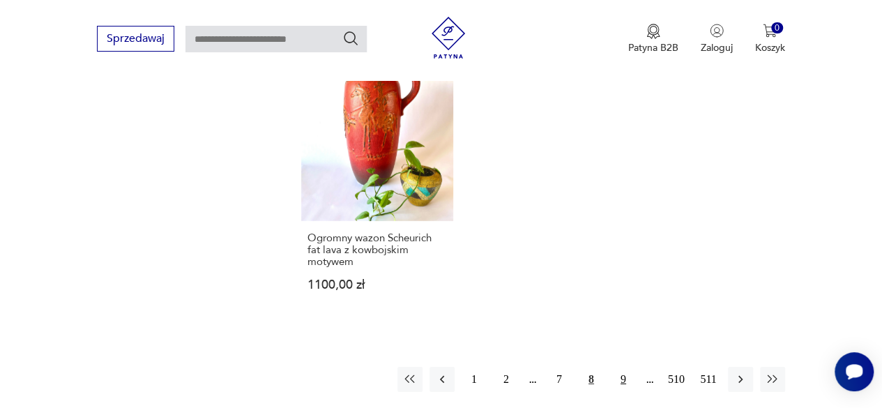
click at [626, 367] on button "9" at bounding box center [623, 379] width 25 height 25
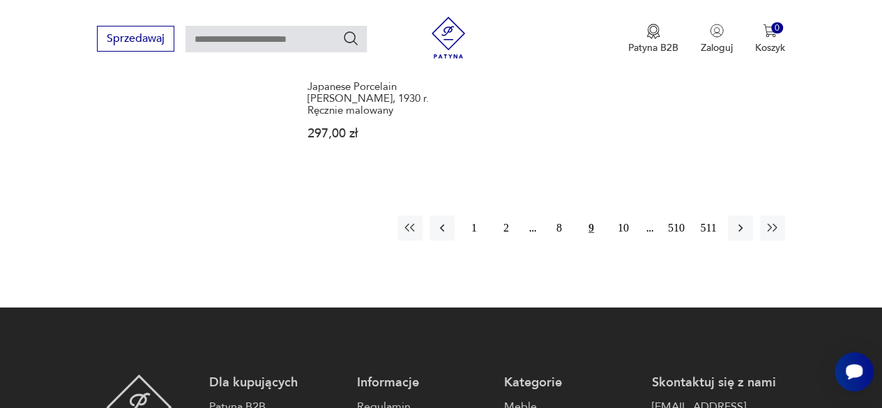
scroll to position [2112, 0]
click at [619, 215] on button "10" at bounding box center [623, 227] width 25 height 25
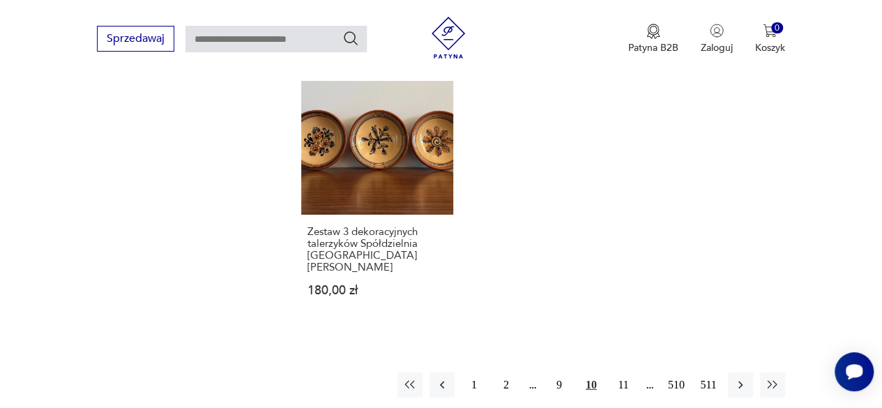
scroll to position [1973, 0]
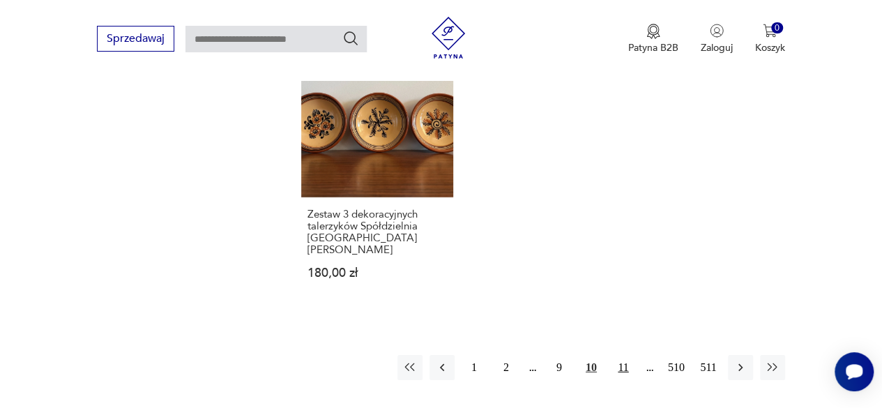
click at [614, 355] on button "11" at bounding box center [623, 367] width 25 height 25
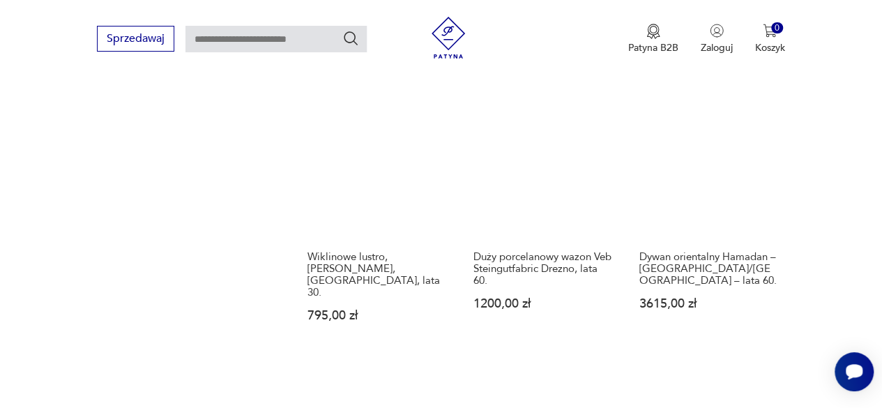
scroll to position [1903, 0]
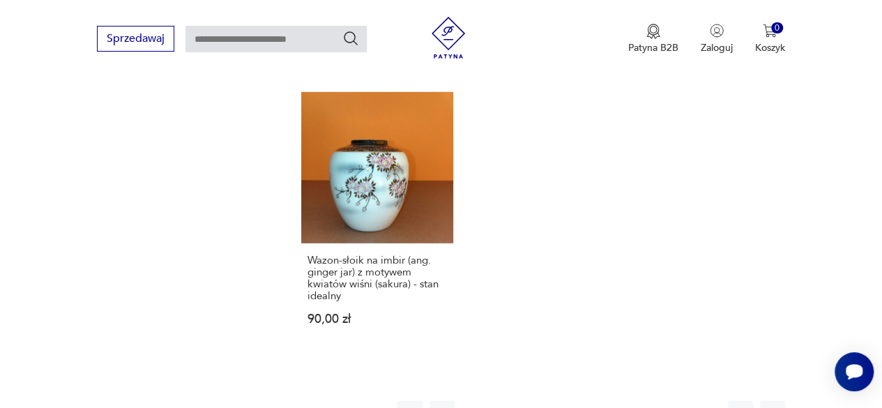
click at [623, 401] on button "12" at bounding box center [623, 413] width 25 height 25
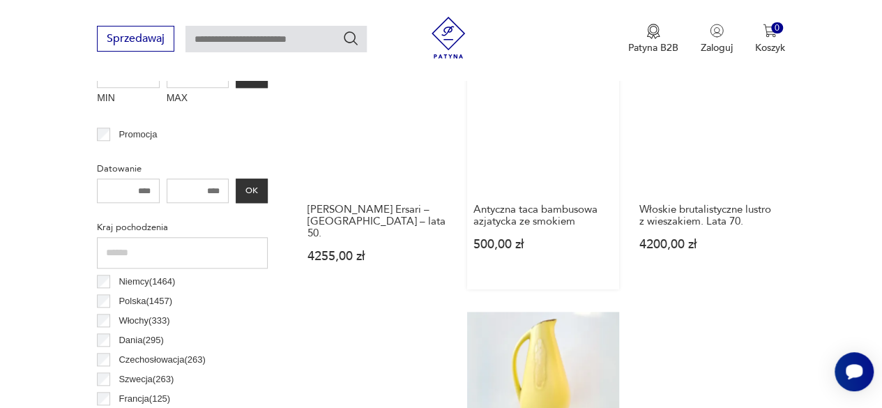
scroll to position [718, 0]
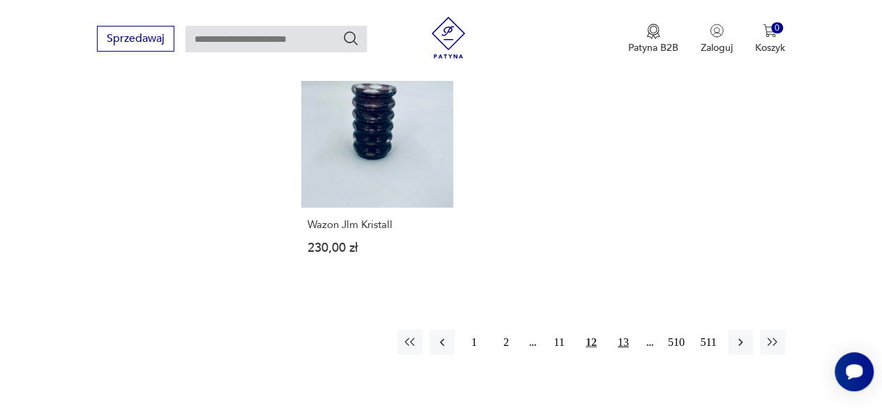
click at [622, 330] on button "13" at bounding box center [623, 342] width 25 height 25
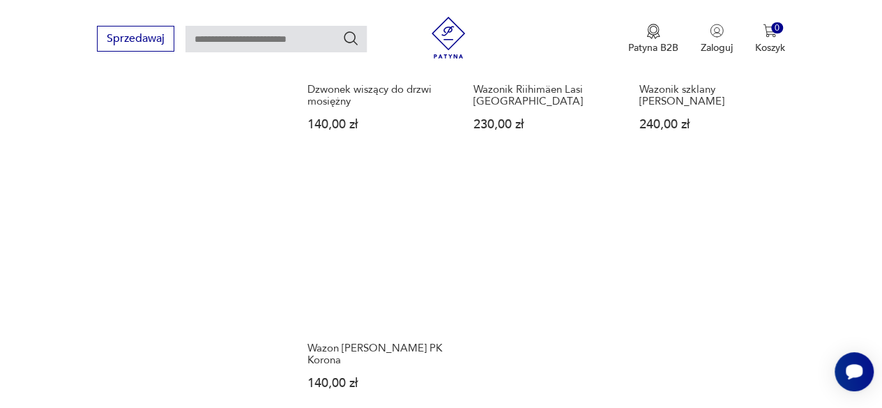
scroll to position [1903, 0]
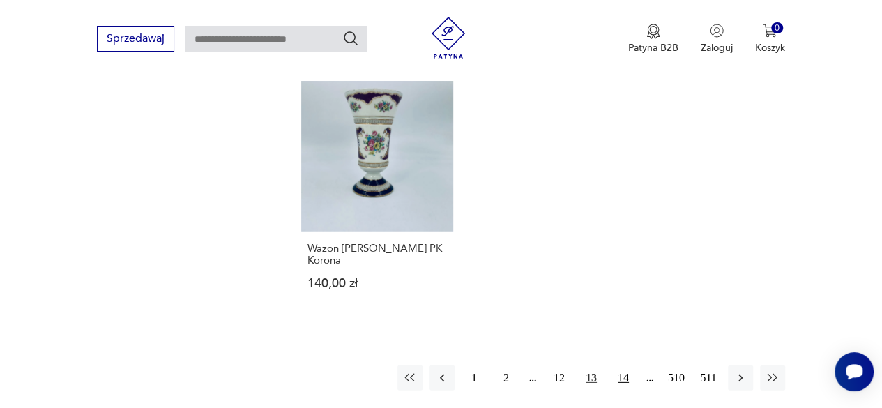
click at [625, 366] on button "14" at bounding box center [623, 377] width 25 height 25
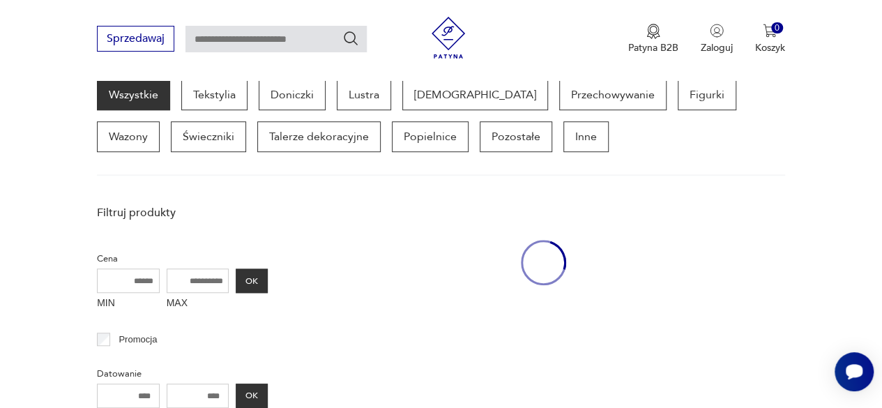
scroll to position [369, 0]
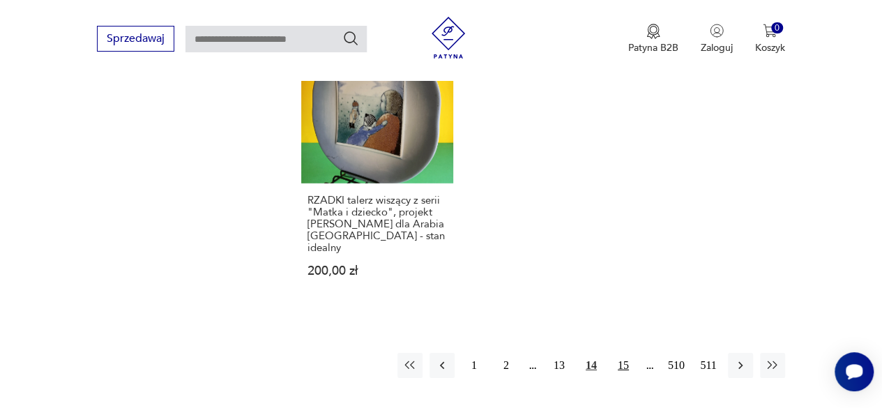
click at [620, 353] on button "15" at bounding box center [623, 365] width 25 height 25
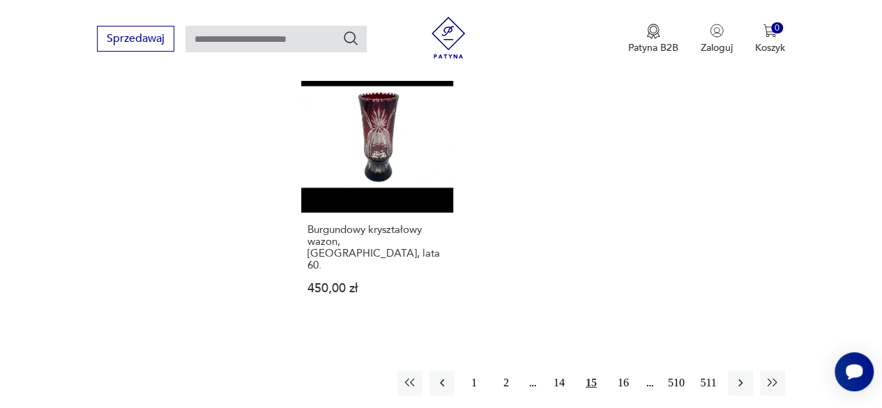
scroll to position [1973, 0]
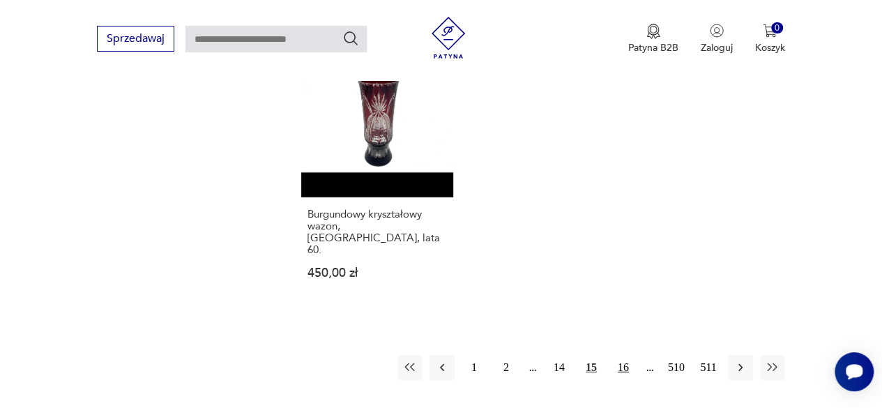
click at [622, 355] on button "16" at bounding box center [623, 367] width 25 height 25
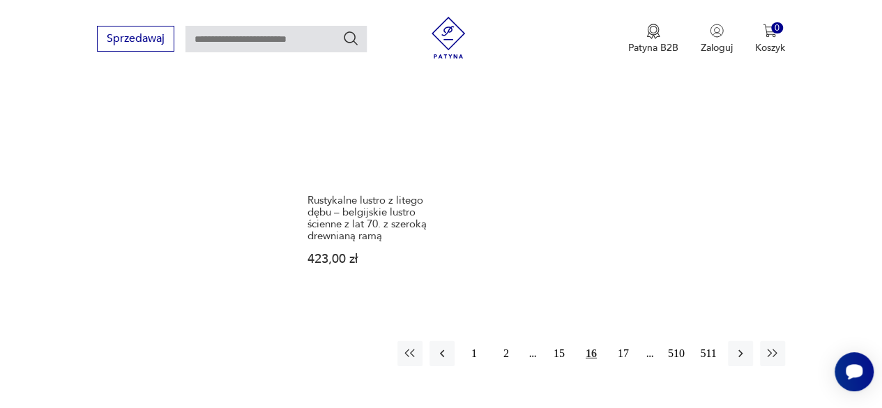
scroll to position [1973, 0]
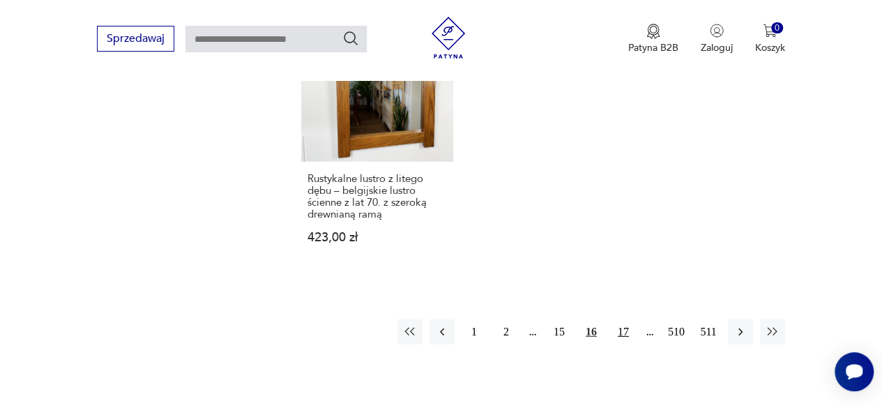
click at [627, 319] on button "17" at bounding box center [623, 331] width 25 height 25
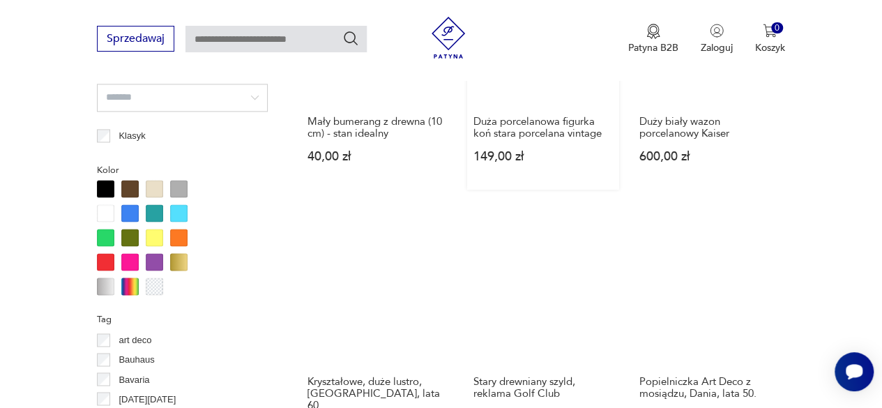
scroll to position [997, 0]
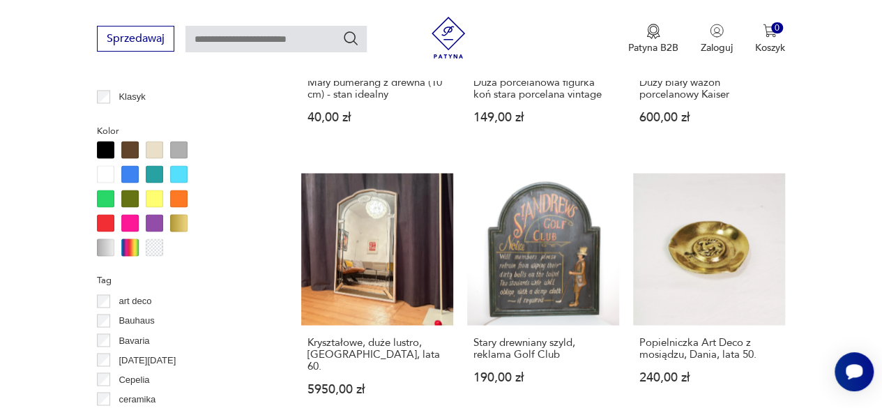
click at [271, 40] on input "text" at bounding box center [275, 39] width 181 height 26
type input "*****"
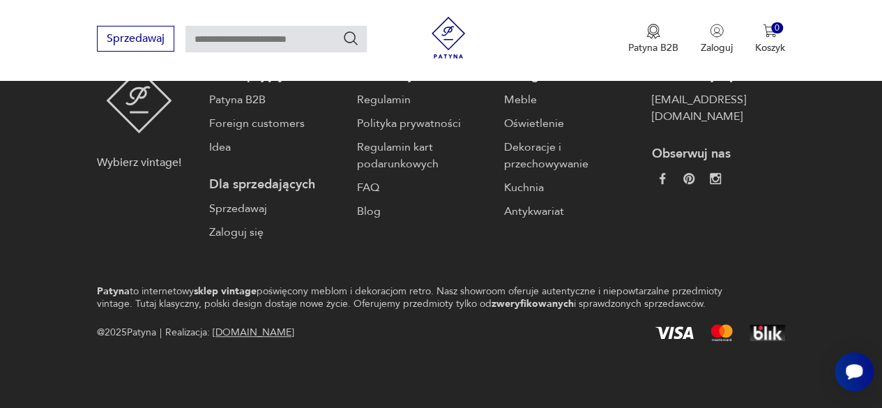
type input "*****"
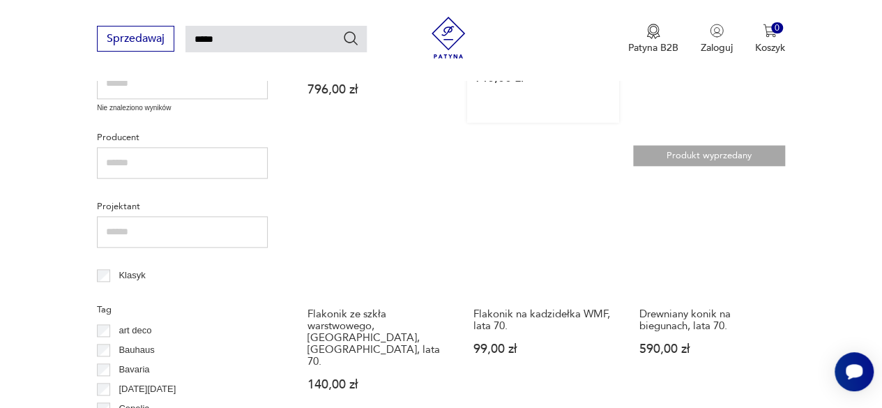
scroll to position [737, 0]
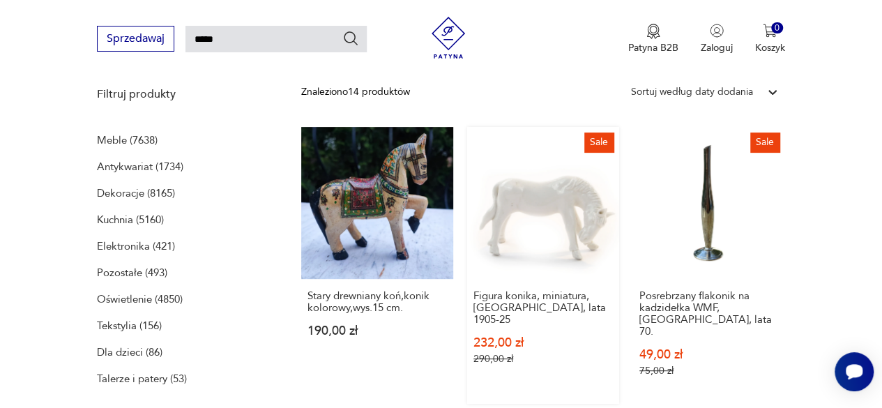
click at [537, 191] on link "Sale Figura konika, miniatura, [GEOGRAPHIC_DATA], lata 1905-25 232,00 zł 290,00…" at bounding box center [543, 265] width 152 height 277
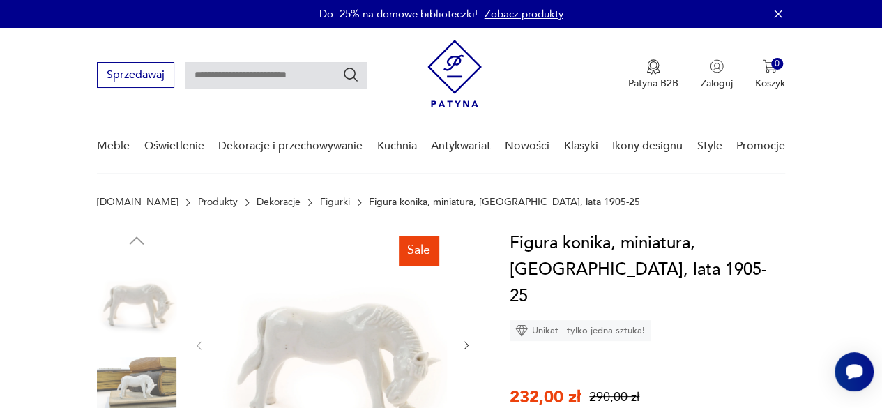
click at [258, 66] on input "text" at bounding box center [275, 75] width 181 height 26
type input "***"
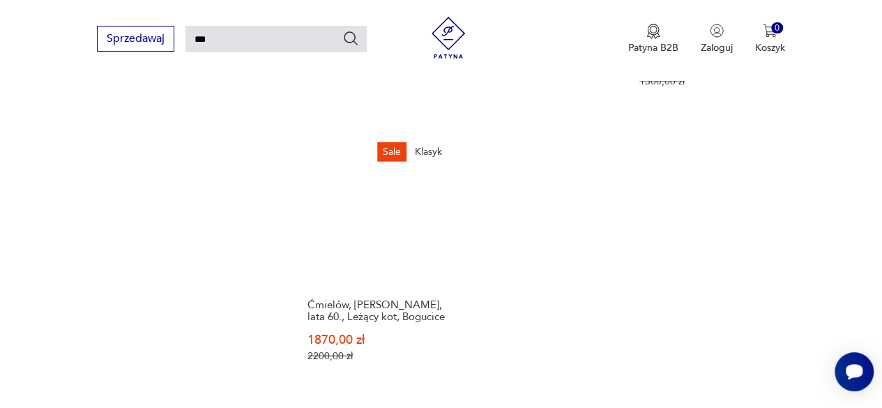
scroll to position [1653, 0]
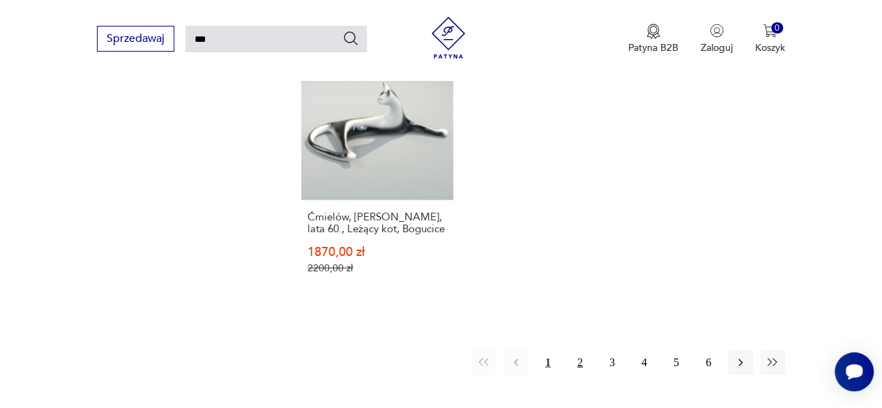
click at [581, 350] on button "2" at bounding box center [579, 362] width 25 height 25
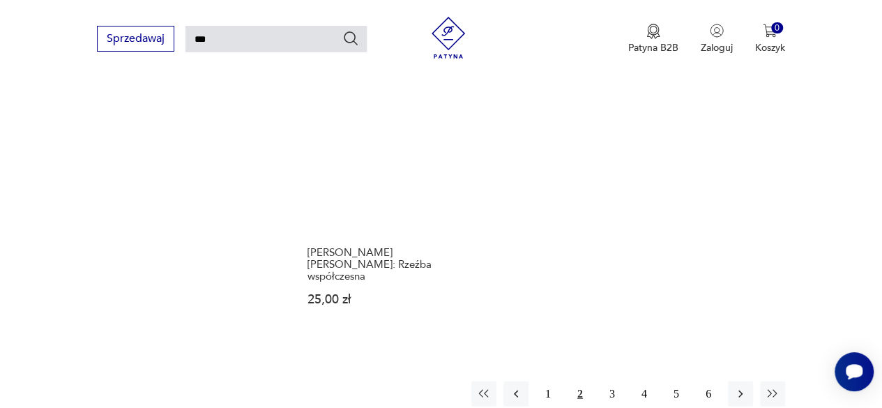
scroll to position [1653, 0]
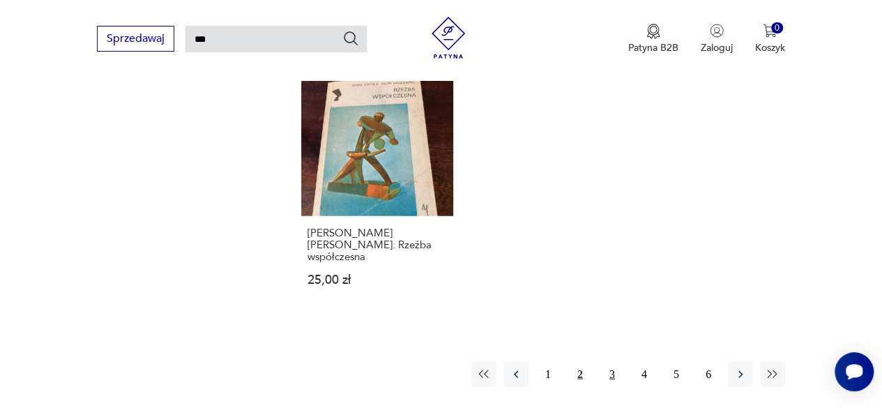
click at [609, 362] on button "3" at bounding box center [611, 374] width 25 height 25
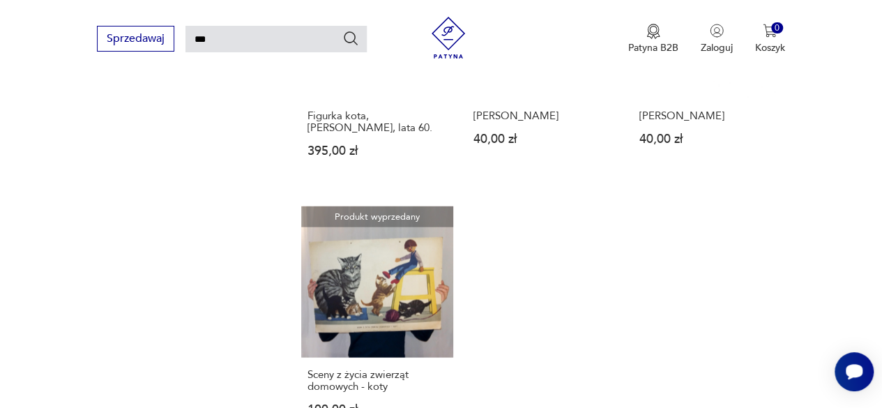
scroll to position [1584, 0]
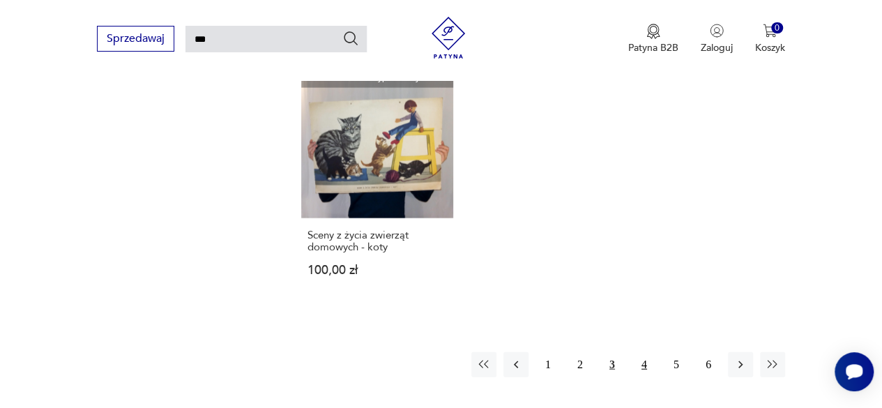
click at [638, 352] on button "4" at bounding box center [644, 364] width 25 height 25
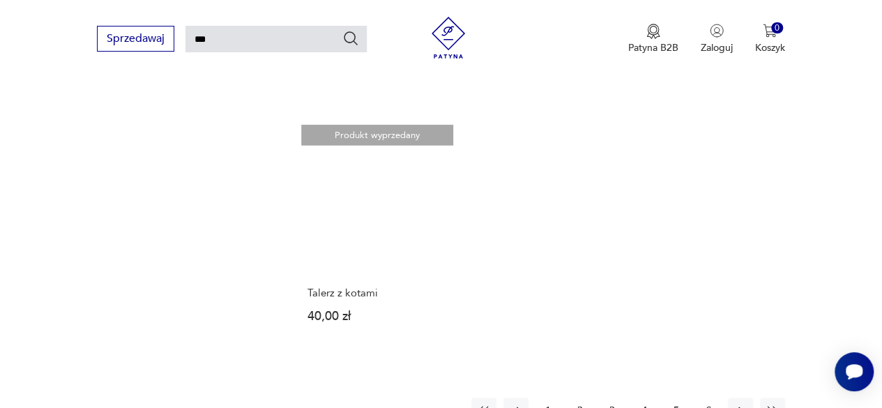
scroll to position [1862, 0]
